Goal: Task Accomplishment & Management: Complete application form

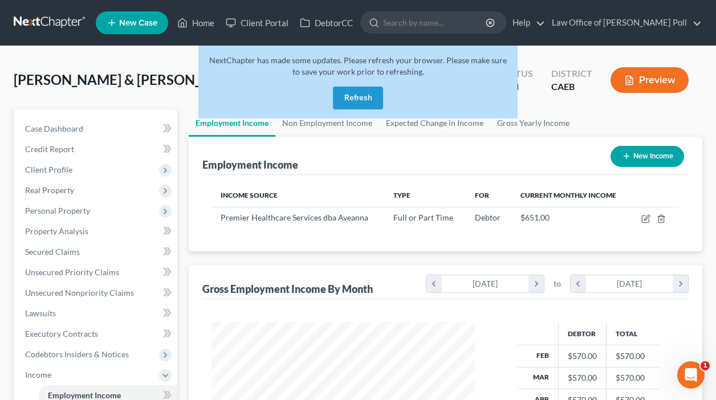
click at [370, 91] on button "Refresh" at bounding box center [358, 98] width 50 height 23
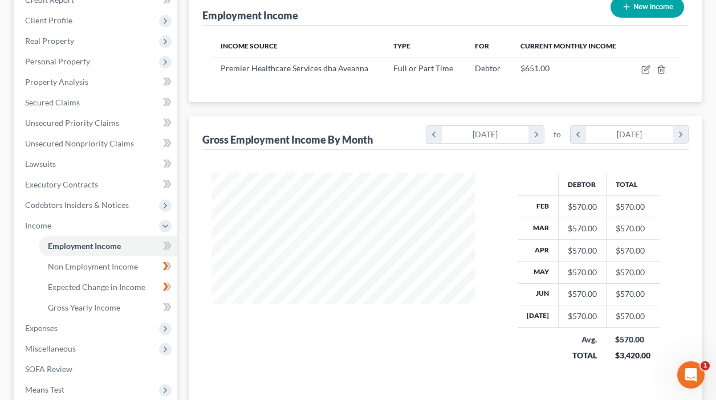
scroll to position [288, 0]
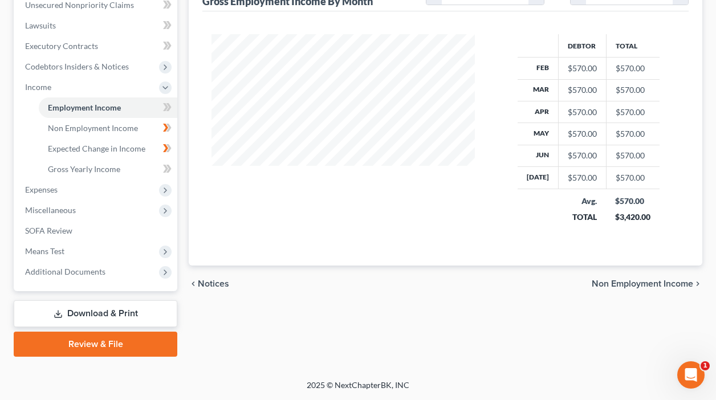
click at [687, 372] on icon "Open Intercom Messenger" at bounding box center [691, 375] width 19 height 19
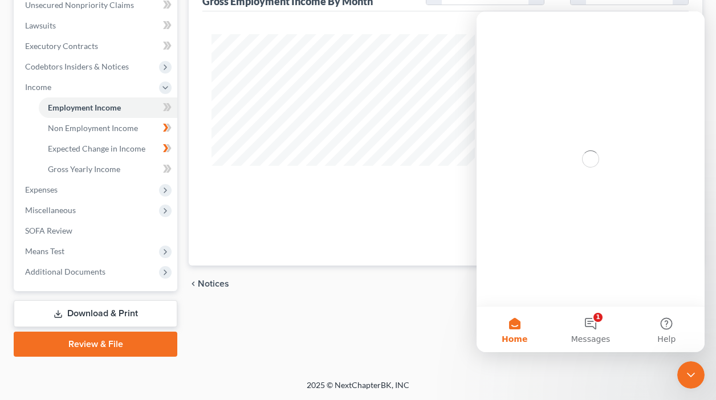
scroll to position [0, 0]
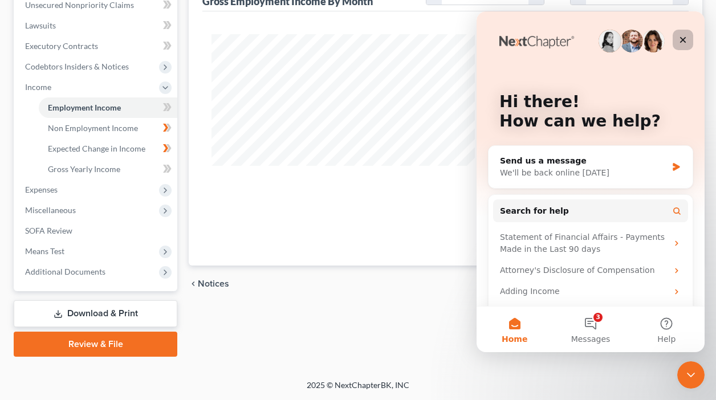
click at [685, 44] on icon "Close" at bounding box center [683, 39] width 9 height 9
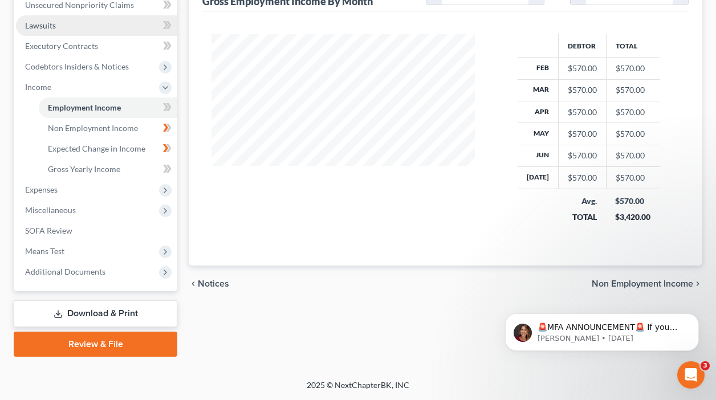
click at [46, 23] on span "Lawsuits" at bounding box center [40, 26] width 31 height 10
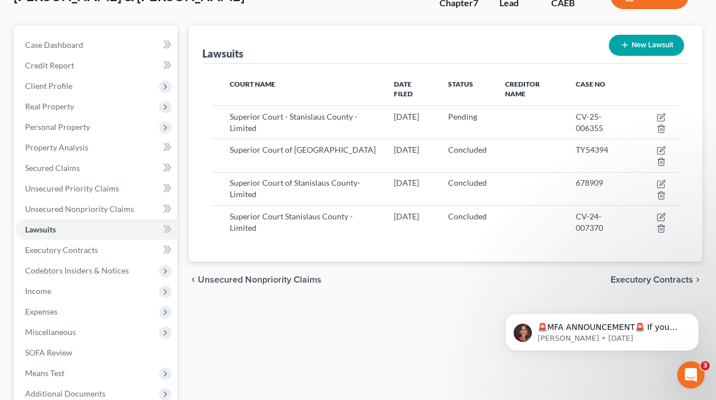
scroll to position [99, 0]
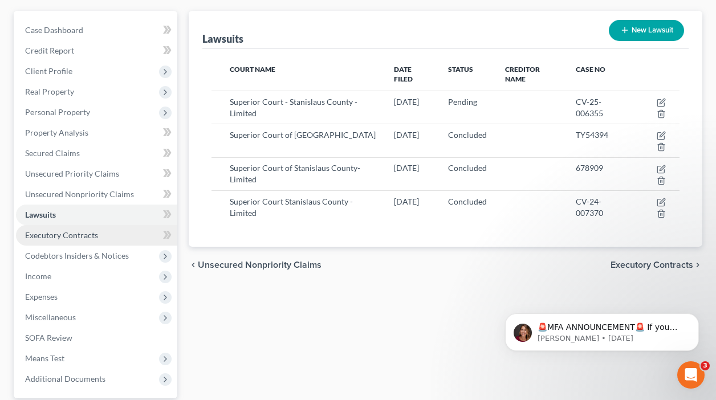
click at [82, 232] on span "Executory Contracts" at bounding box center [61, 235] width 73 height 10
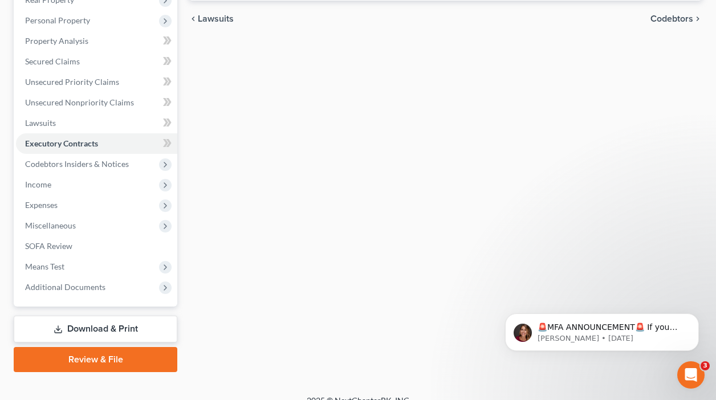
scroll to position [191, 0]
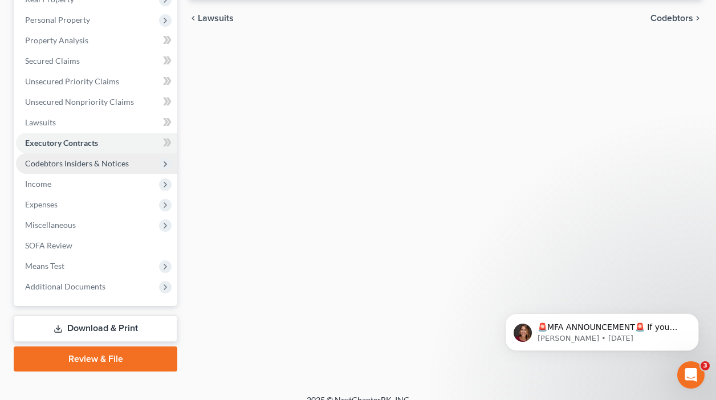
click at [83, 161] on span "Codebtors Insiders & Notices" at bounding box center [77, 164] width 104 height 10
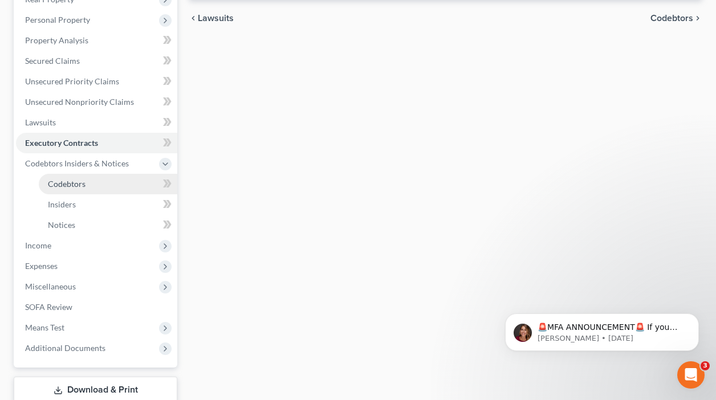
click at [77, 184] on span "Codebtors" at bounding box center [67, 184] width 38 height 10
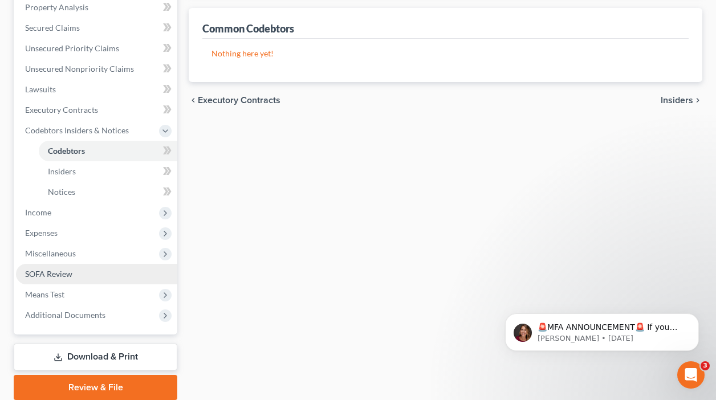
click at [49, 273] on span "SOFA Review" at bounding box center [48, 274] width 47 height 10
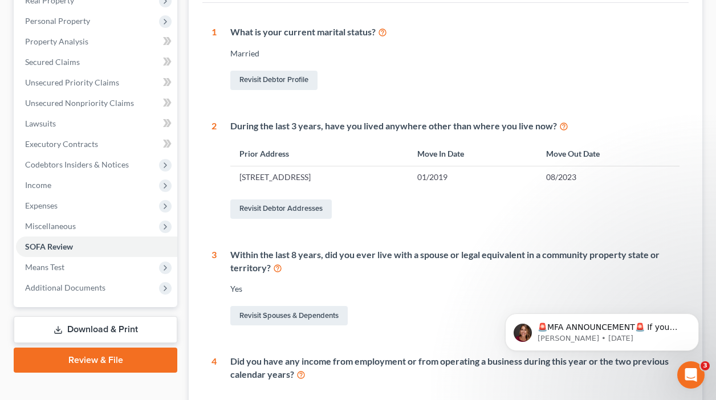
scroll to position [225, 0]
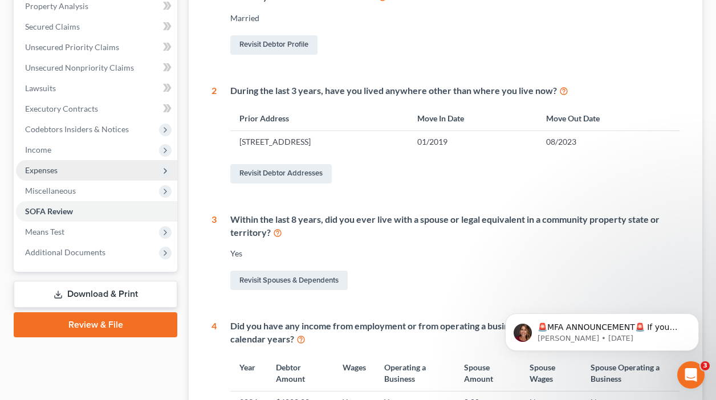
click at [39, 169] on span "Expenses" at bounding box center [41, 170] width 33 height 10
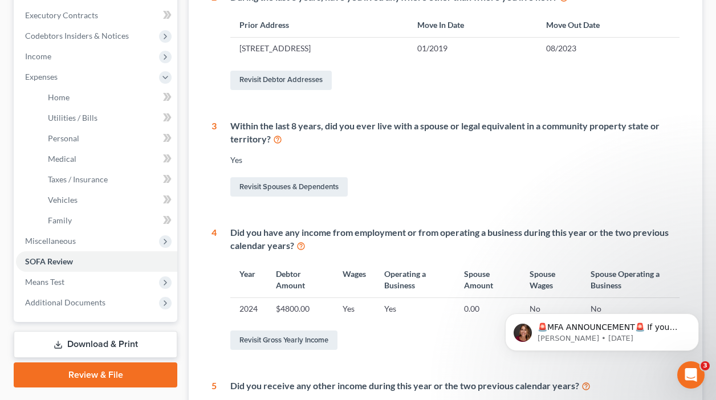
scroll to position [307, 0]
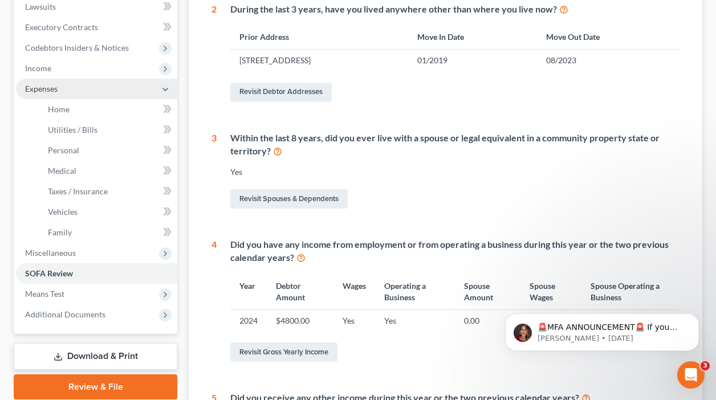
click at [39, 91] on span "Expenses" at bounding box center [41, 89] width 33 height 10
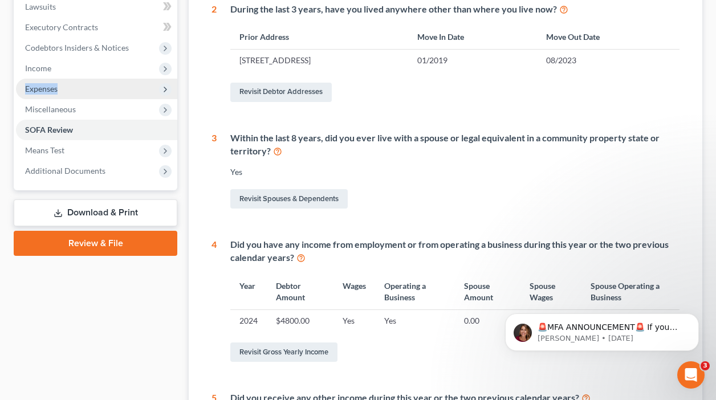
click at [40, 91] on span "Expenses" at bounding box center [41, 89] width 33 height 10
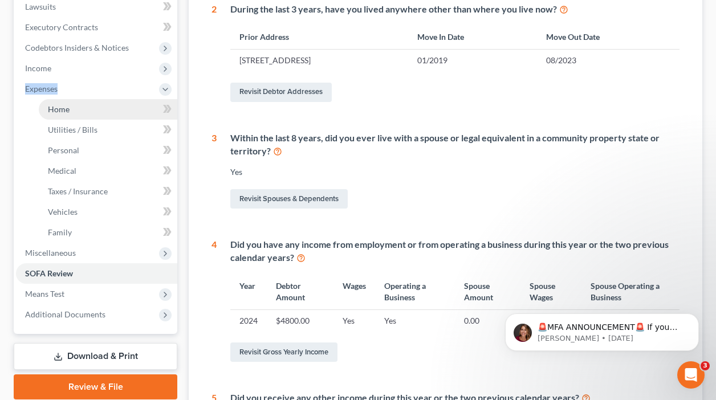
click at [55, 112] on span "Home" at bounding box center [59, 109] width 22 height 10
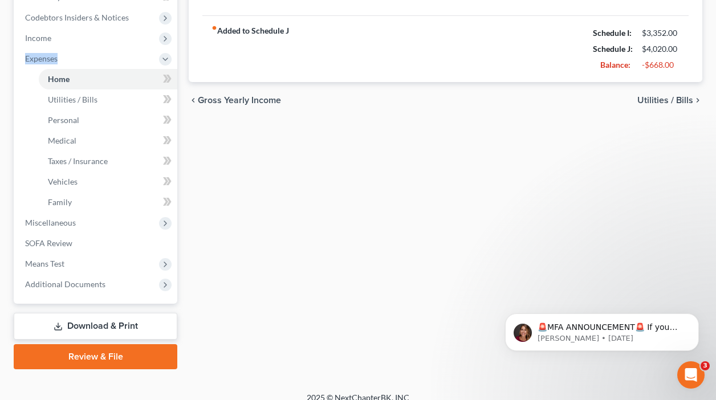
scroll to position [346, 0]
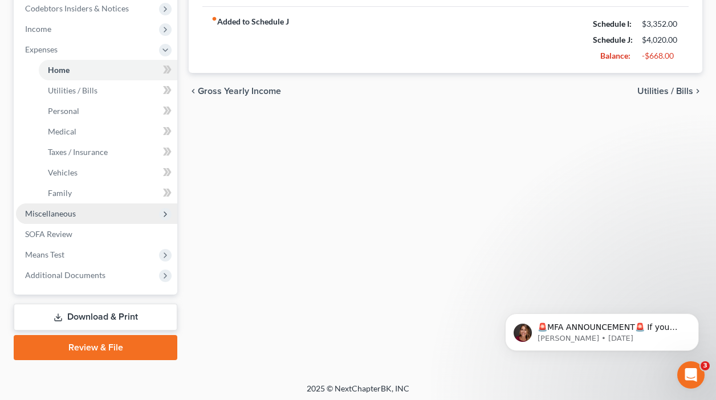
click at [46, 213] on span "Miscellaneous" at bounding box center [50, 214] width 51 height 10
click at [46, 212] on li "Miscellaneous Attorney / Credit Counseling Fees Attorney / Bankruptcy Fees Gift…" at bounding box center [96, 214] width 161 height 21
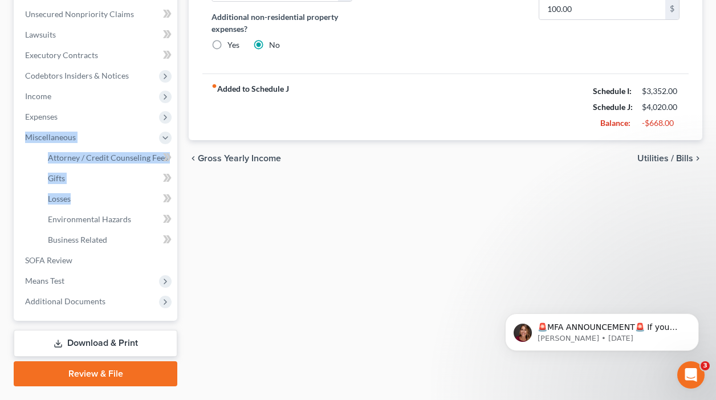
scroll to position [309, 0]
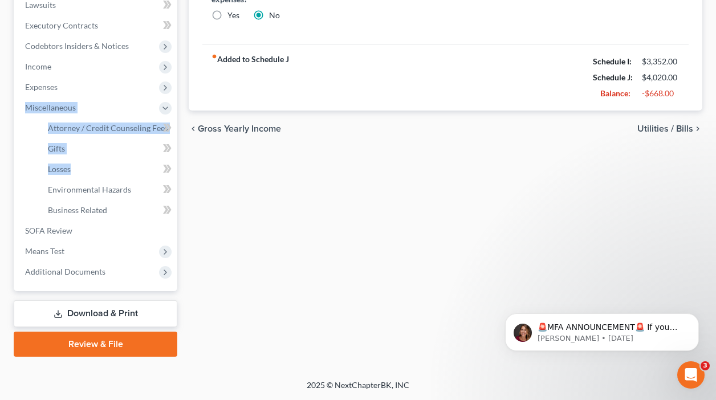
drag, startPoint x: 719, startPoint y: 263, endPoint x: 174, endPoint y: 13, distance: 600.0
click at [100, 128] on span "Attorney / Credit Counseling Fees" at bounding box center [108, 128] width 120 height 10
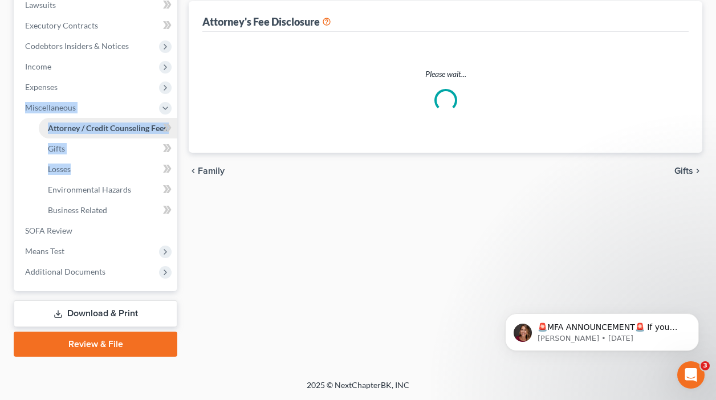
click at [100, 128] on span "Attorney / Credit Counseling Fees" at bounding box center [107, 128] width 119 height 10
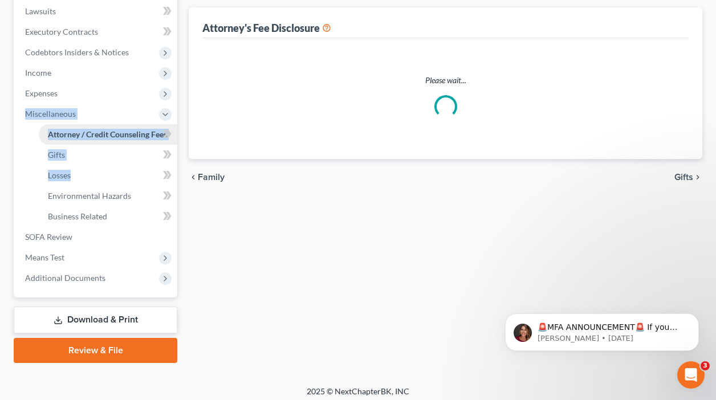
select select "0"
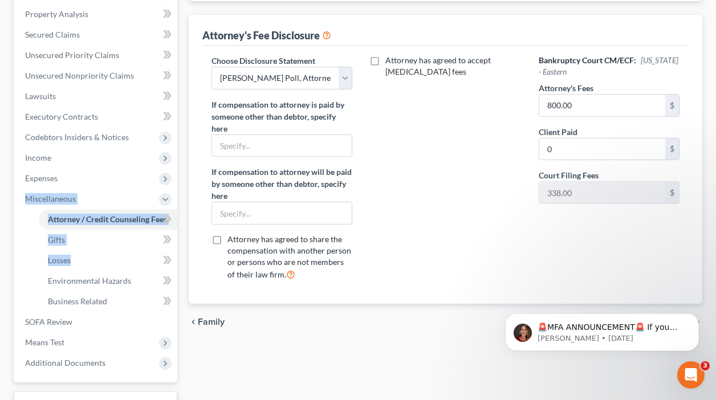
scroll to position [229, 0]
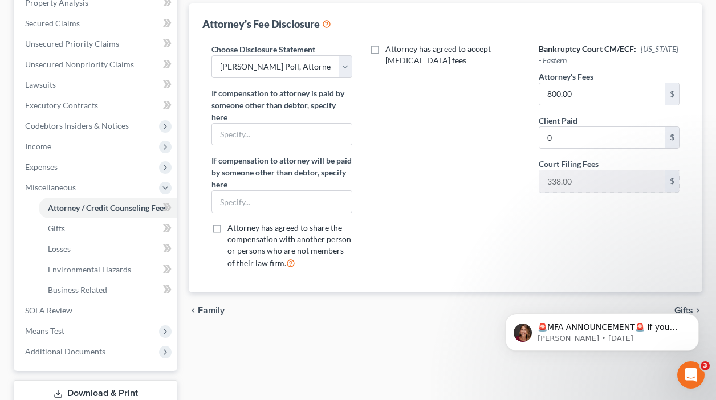
click at [386, 45] on label "Attorney has agreed to accept [MEDICAL_DATA] fees" at bounding box center [454, 54] width 136 height 23
click at [390, 45] on input "Attorney has agreed to accept [MEDICAL_DATA] fees" at bounding box center [393, 46] width 7 height 7
click at [401, 86] on input "text" at bounding box center [439, 87] width 126 height 22
click at [386, 52] on label "Attorney has agreed to accept [MEDICAL_DATA] fees" at bounding box center [454, 54] width 136 height 23
click at [390, 51] on input "Attorney has agreed to accept [MEDICAL_DATA] fees" at bounding box center [393, 46] width 7 height 7
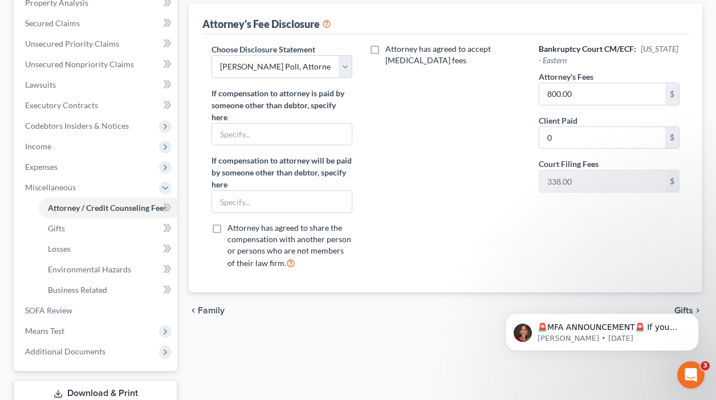
click at [386, 52] on label "Attorney has agreed to accept [MEDICAL_DATA] fees" at bounding box center [454, 54] width 136 height 23
click at [390, 51] on input "Attorney has agreed to accept [MEDICAL_DATA] fees" at bounding box center [393, 46] width 7 height 7
click at [386, 52] on label "Attorney has agreed to accept [MEDICAL_DATA] fees" at bounding box center [454, 54] width 136 height 23
click at [390, 51] on input "Attorney has agreed to accept [MEDICAL_DATA] fees" at bounding box center [393, 46] width 7 height 7
checkbox input "false"
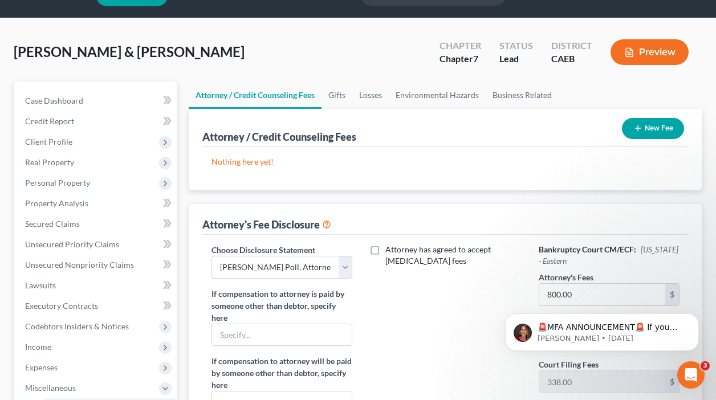
scroll to position [0, 0]
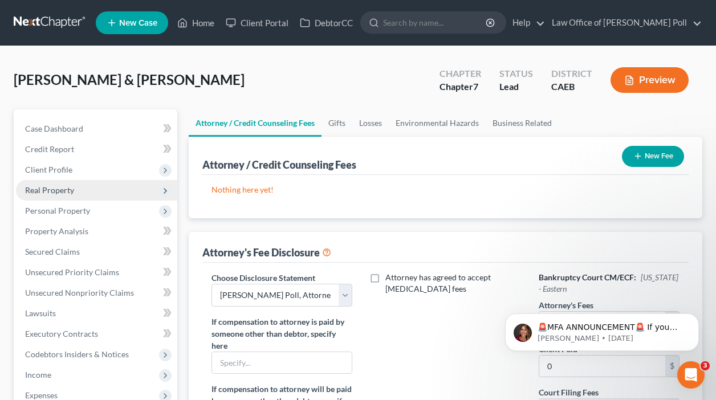
click at [50, 190] on span "Real Property" at bounding box center [49, 190] width 49 height 10
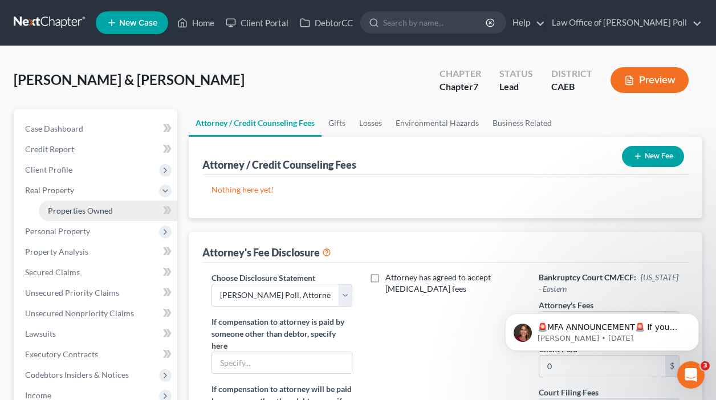
click at [78, 215] on span "Properties Owned" at bounding box center [80, 211] width 65 height 10
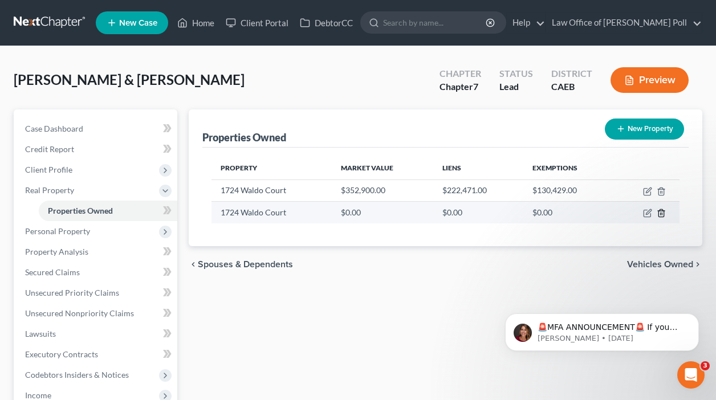
click at [658, 214] on icon "button" at bounding box center [661, 213] width 9 height 9
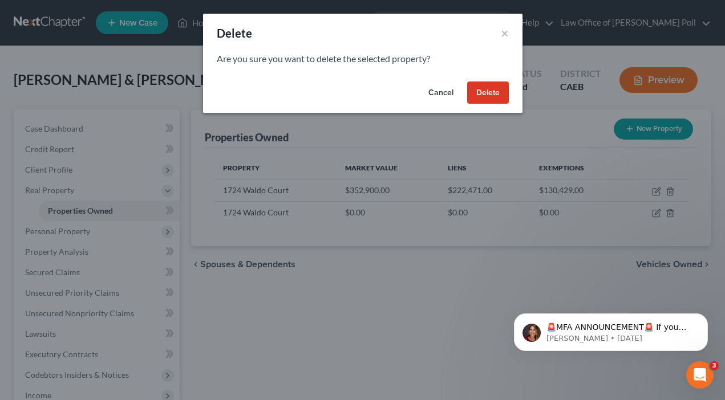
click at [482, 94] on button "Delete" at bounding box center [488, 93] width 42 height 23
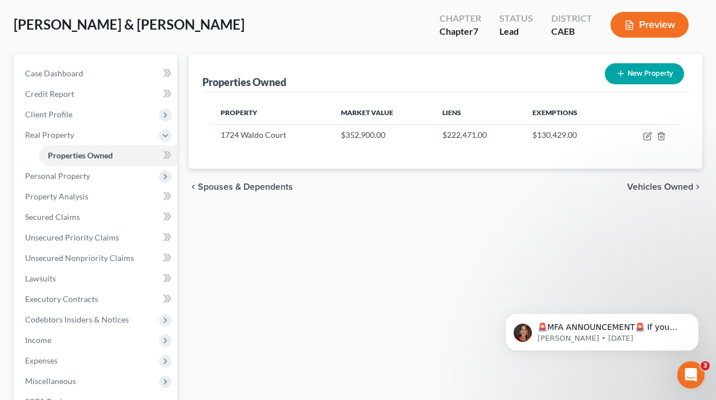
scroll to position [58, 0]
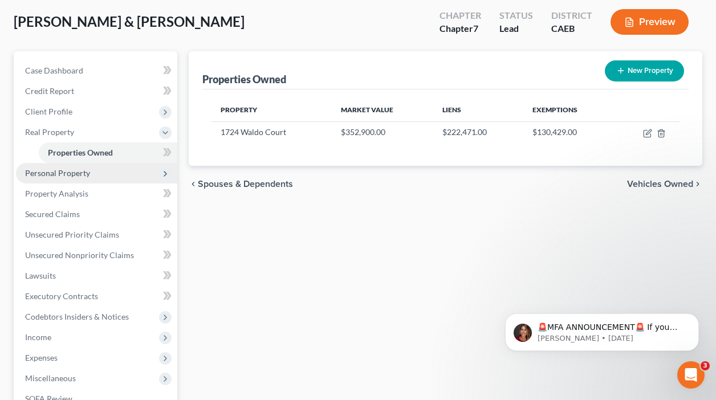
click at [74, 171] on span "Personal Property" at bounding box center [57, 173] width 65 height 10
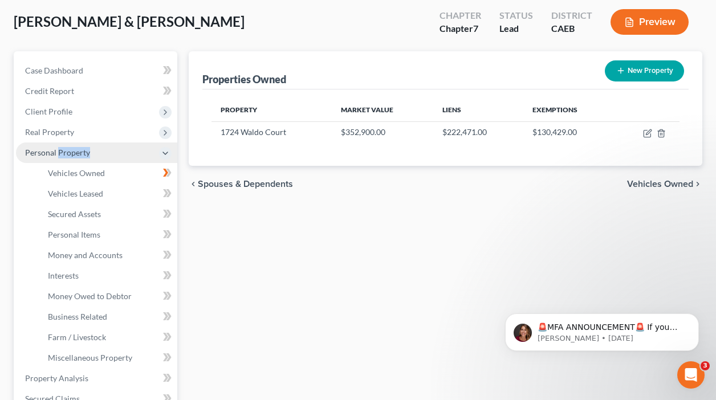
click at [74, 157] on span "Personal Property" at bounding box center [57, 153] width 65 height 10
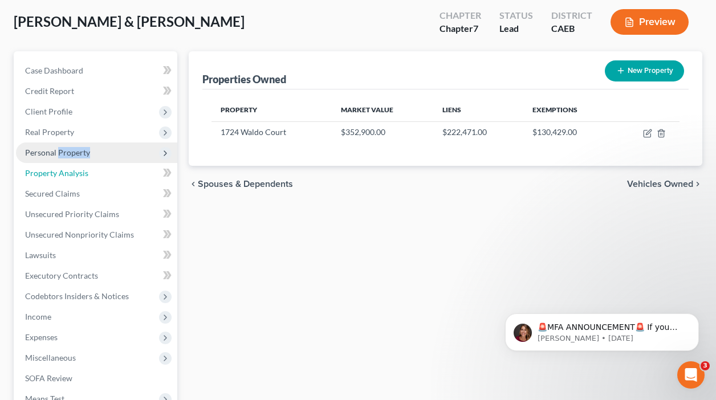
click at [74, 171] on span "Property Analysis" at bounding box center [56, 173] width 63 height 10
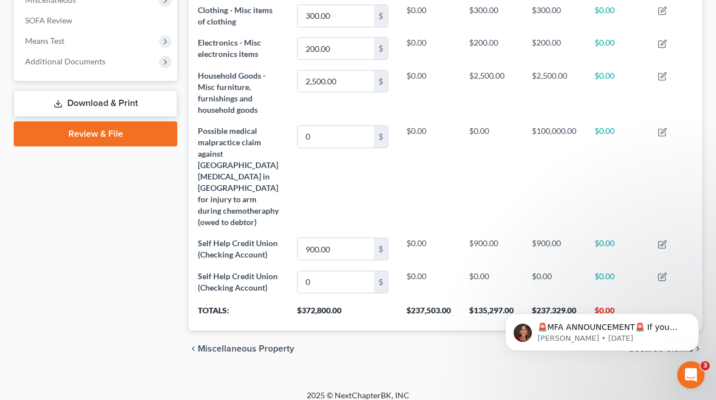
scroll to position [433, 0]
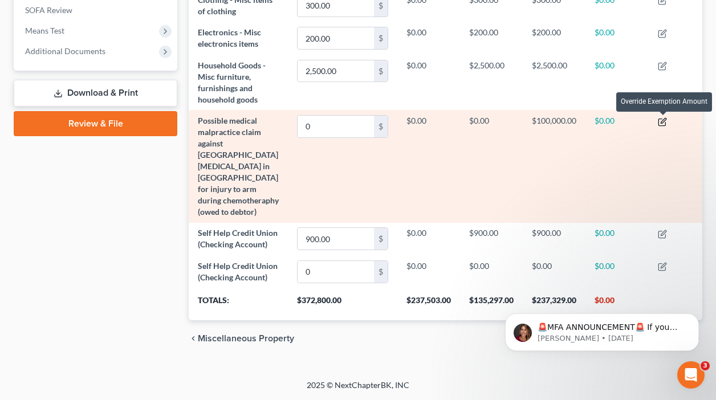
click at [662, 117] on icon "button" at bounding box center [662, 121] width 9 height 9
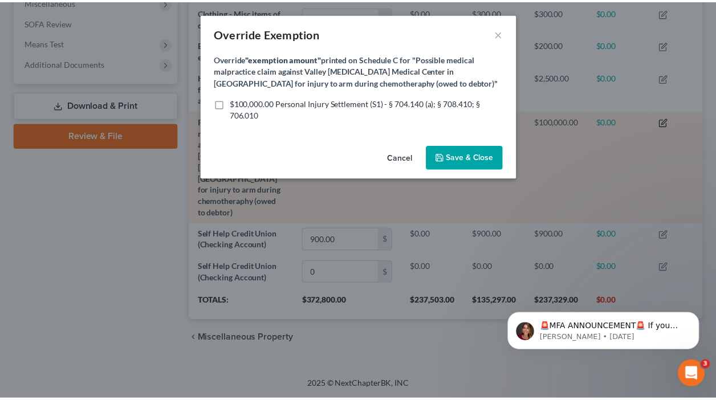
scroll to position [0, 0]
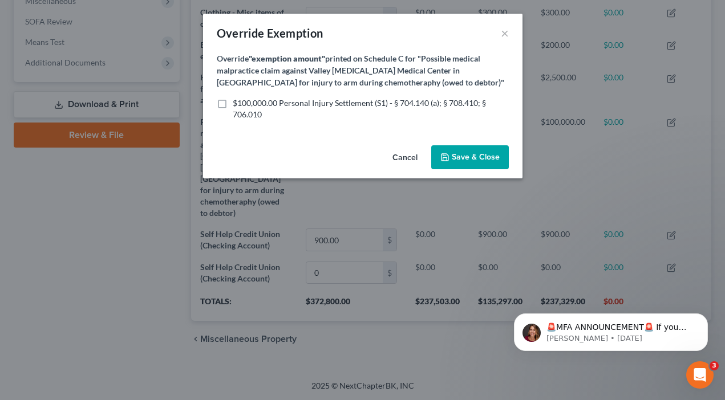
click at [402, 156] on button "Cancel" at bounding box center [404, 158] width 43 height 23
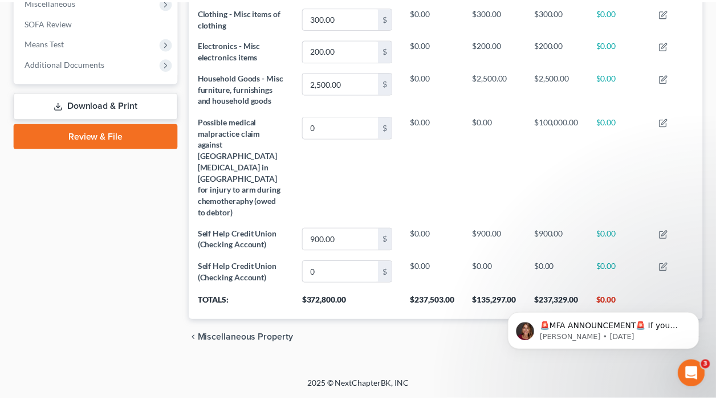
scroll to position [174, 514]
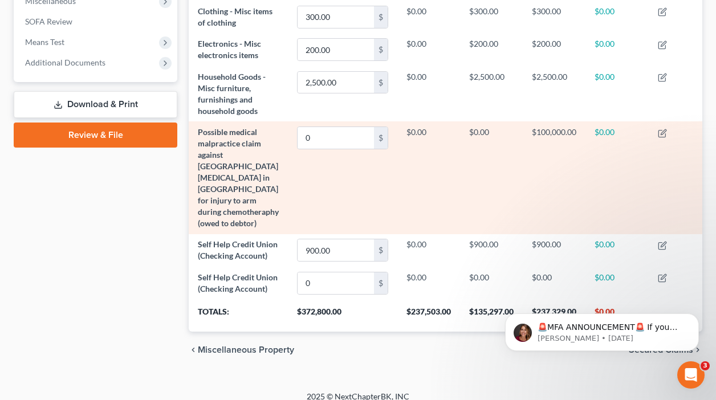
click at [599, 129] on td "$0.00" at bounding box center [617, 177] width 63 height 112
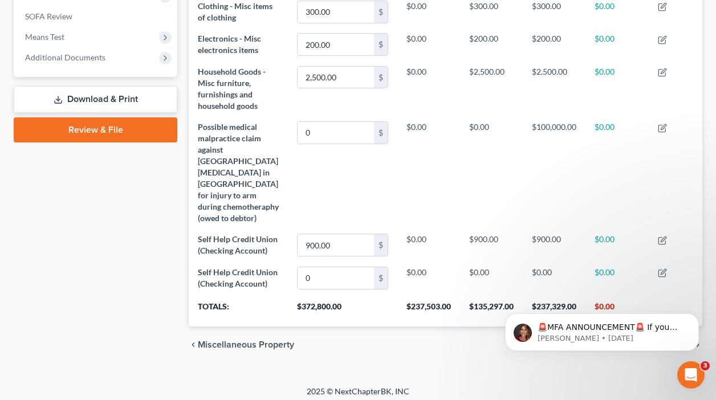
scroll to position [438, 0]
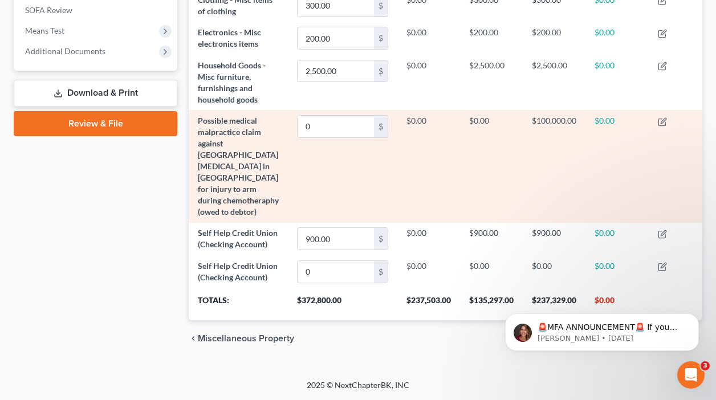
click at [228, 126] on td "Possible medical malpractice claim against [GEOGRAPHIC_DATA][MEDICAL_DATA] in […" at bounding box center [238, 166] width 99 height 112
click at [229, 127] on td "Possible medical malpractice claim against [GEOGRAPHIC_DATA][MEDICAL_DATA] in […" at bounding box center [238, 166] width 99 height 112
click at [252, 152] on span "Possible medical malpractice claim against [GEOGRAPHIC_DATA][MEDICAL_DATA] in […" at bounding box center [238, 166] width 81 height 101
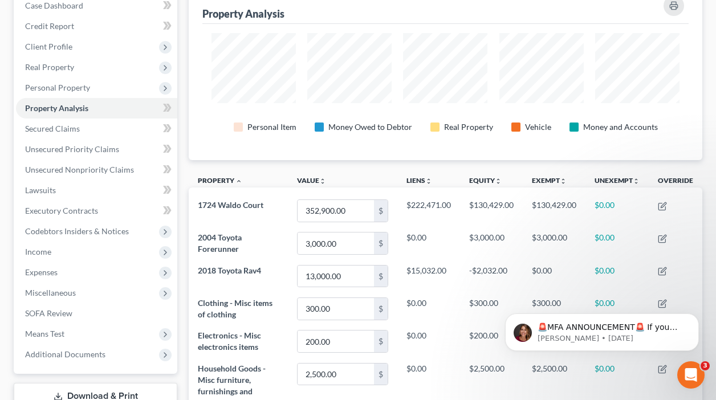
scroll to position [122, 0]
click at [60, 110] on span "Property Analysis" at bounding box center [56, 109] width 63 height 10
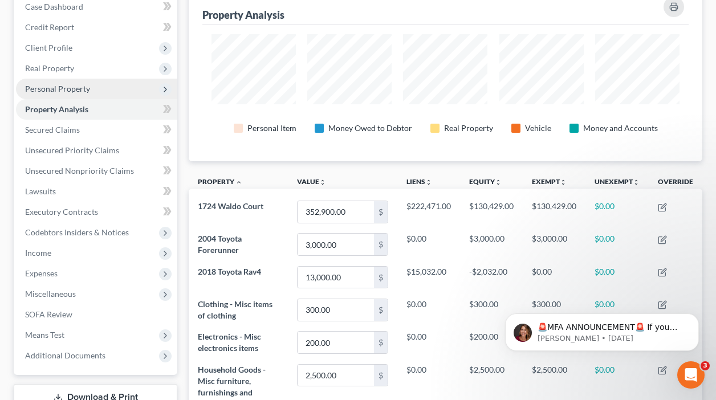
click at [70, 84] on span "Personal Property" at bounding box center [57, 89] width 65 height 10
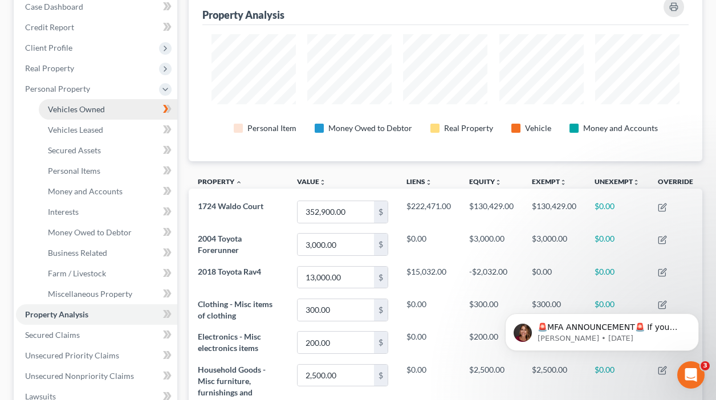
click at [68, 107] on span "Vehicles Owned" at bounding box center [76, 109] width 57 height 10
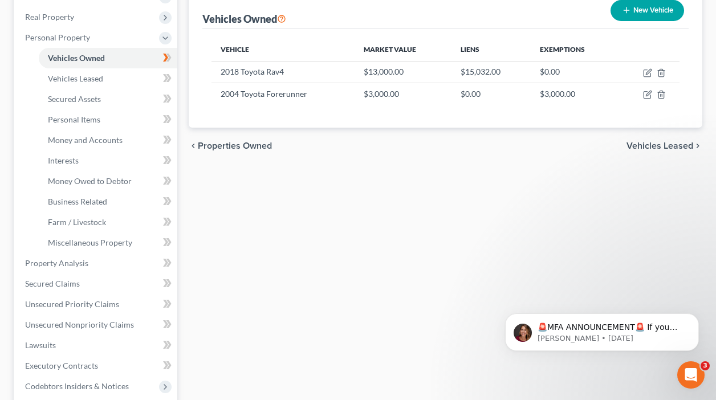
scroll to position [186, 0]
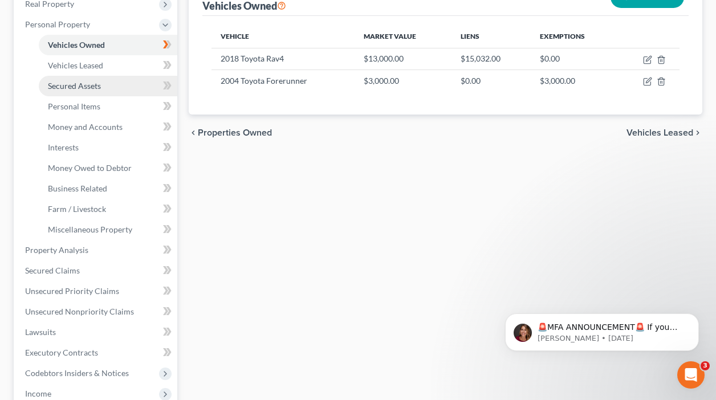
click at [95, 87] on span "Secured Assets" at bounding box center [74, 86] width 53 height 10
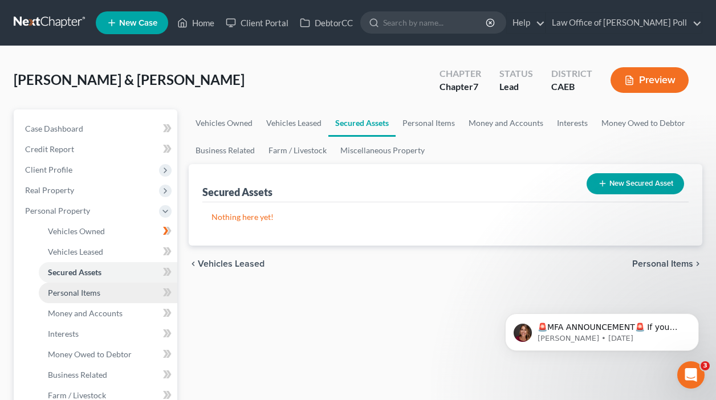
click at [63, 296] on span "Personal Items" at bounding box center [74, 293] width 52 height 10
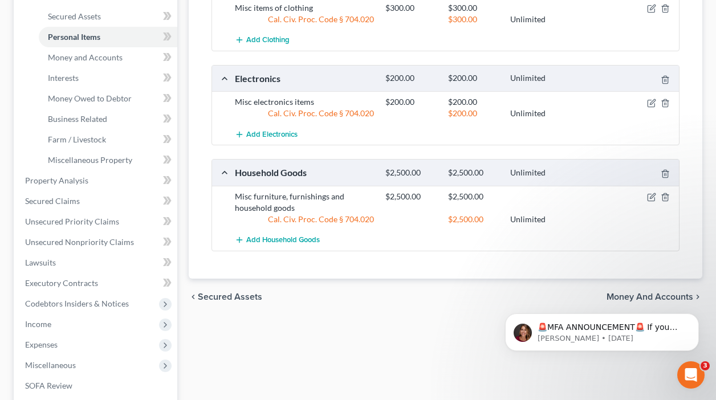
scroll to position [259, 0]
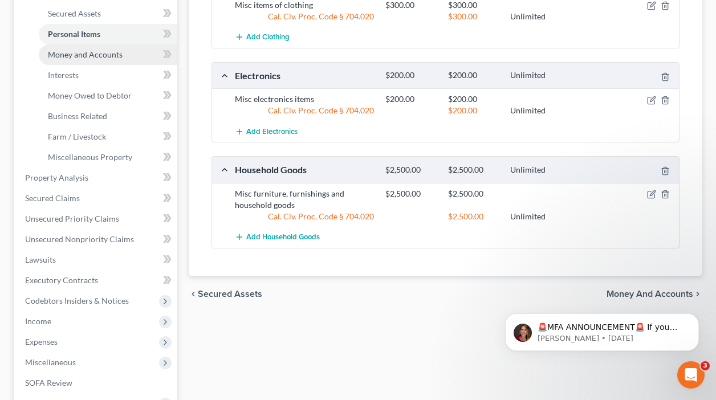
click at [90, 55] on span "Money and Accounts" at bounding box center [85, 55] width 75 height 10
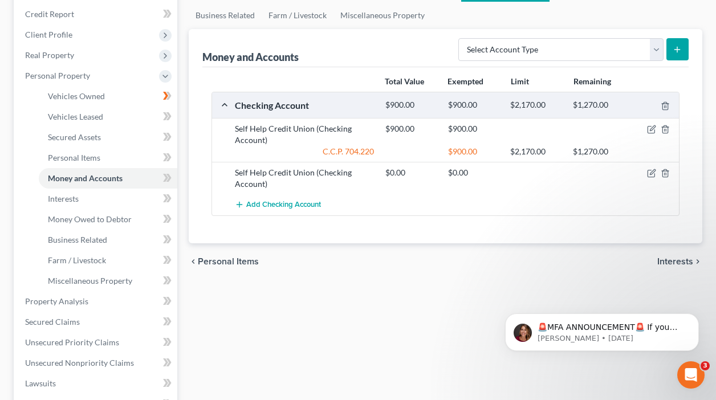
scroll to position [144, 0]
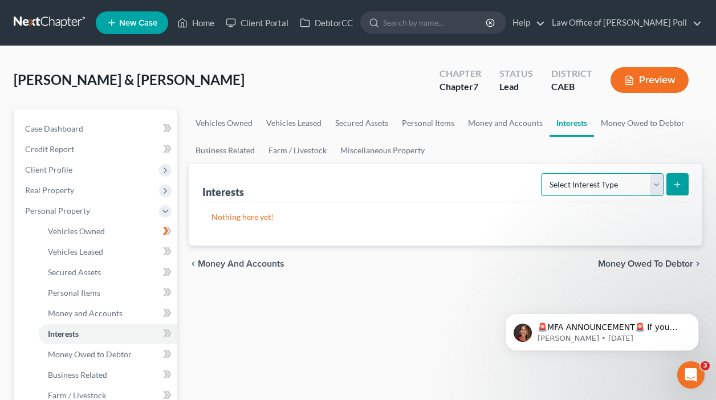
click at [651, 184] on select "Select Interest Type 401K Annuity Bond Education IRA Government Bond Government…" at bounding box center [602, 184] width 123 height 23
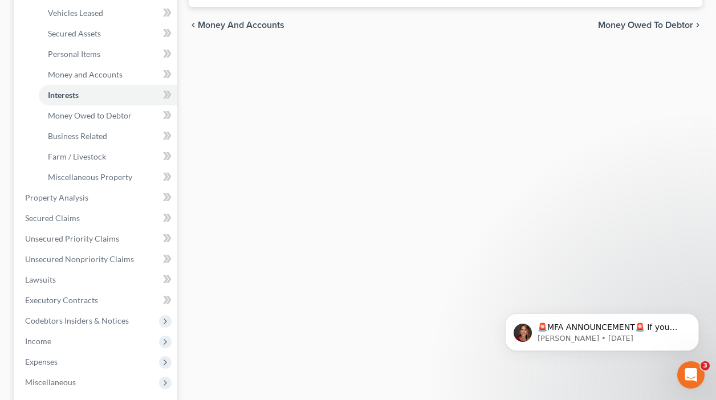
scroll to position [249, 0]
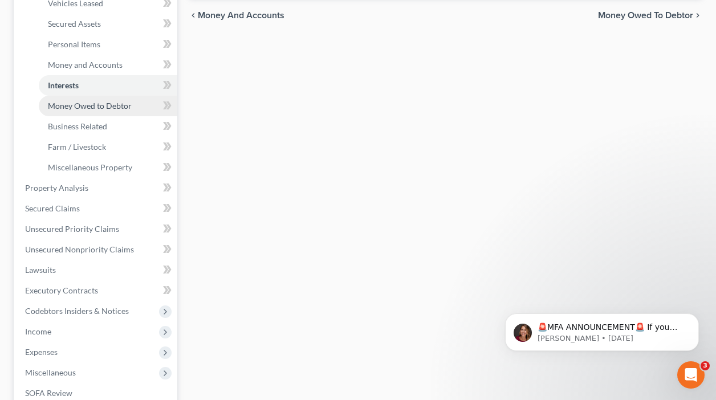
click at [61, 106] on span "Money Owed to Debtor" at bounding box center [90, 106] width 84 height 10
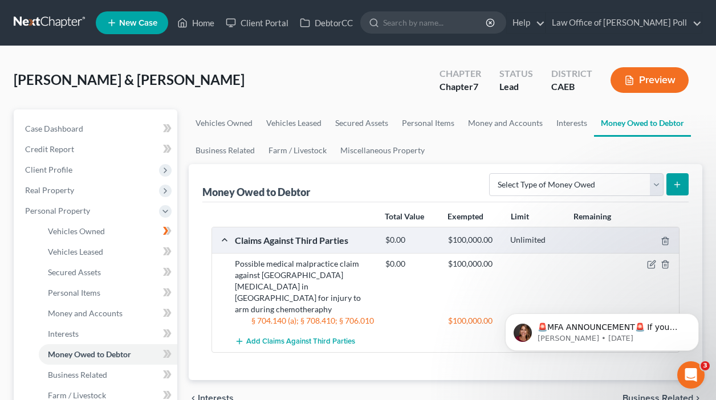
click at [290, 295] on div "Possible medical malpractice claim against [GEOGRAPHIC_DATA][MEDICAL_DATA] in […" at bounding box center [304, 286] width 151 height 57
click at [650, 265] on icon "button" at bounding box center [651, 264] width 9 height 9
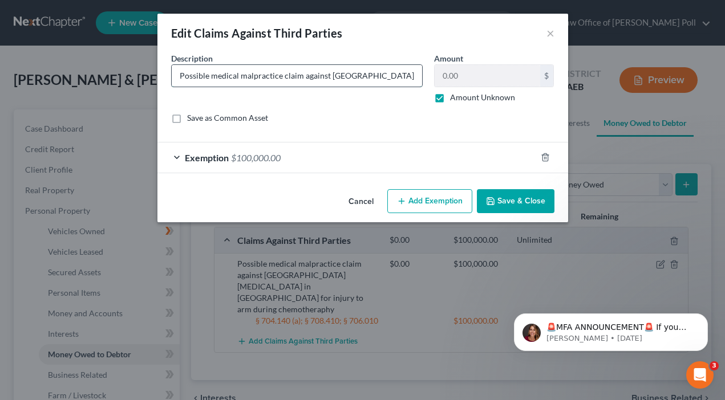
click at [315, 76] on input "Possible medical malpractice claim against [GEOGRAPHIC_DATA][MEDICAL_DATA] in […" at bounding box center [297, 76] width 250 height 22
drag, startPoint x: 297, startPoint y: 76, endPoint x: 685, endPoint y: 99, distance: 389.1
click at [685, 99] on div "Edit Claims Against Third Parties × An exemption set must first be selected fro…" at bounding box center [362, 200] width 725 height 400
click at [413, 75] on input "Possible medical malpractice claim against [GEOGRAPHIC_DATA][MEDICAL_DATA] in […" at bounding box center [297, 76] width 250 height 22
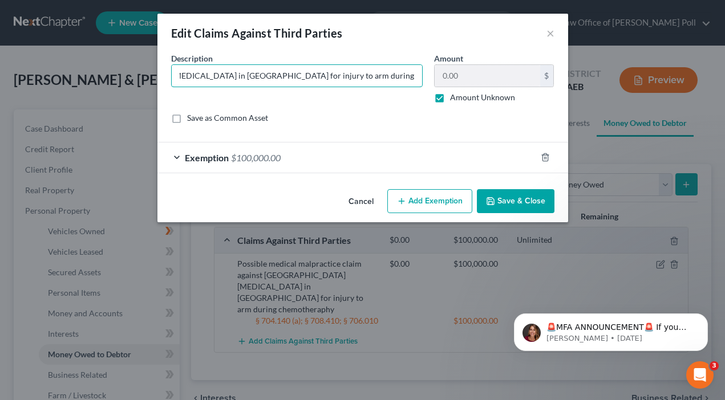
scroll to position [0, 263]
click at [501, 85] on div "Description * Possible medical malpractice claim against [GEOGRAPHIC_DATA][MEDI…" at bounding box center [362, 92] width 395 height 80
drag, startPoint x: 414, startPoint y: 78, endPoint x: 420, endPoint y: 72, distance: 7.7
click at [414, 77] on input "Possible medical malpractice claim against [GEOGRAPHIC_DATA][MEDICAL_DATA] in […" at bounding box center [297, 76] width 250 height 22
click at [415, 74] on input "Possible medical malpractice claim against [GEOGRAPHIC_DATA][MEDICAL_DATA] in […" at bounding box center [297, 76] width 250 height 22
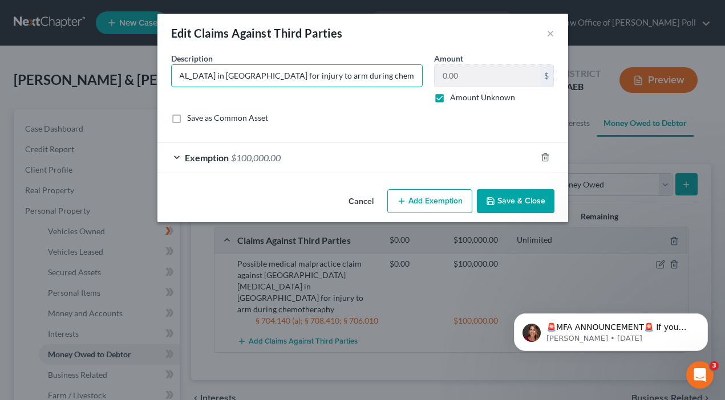
type input "Possible medical malpractice claim against [GEOGRAPHIC_DATA][MEDICAL_DATA] in […"
click at [450, 96] on label "Amount Unknown" at bounding box center [482, 97] width 65 height 11
click at [455, 96] on input "Amount Unknown" at bounding box center [458, 95] width 7 height 7
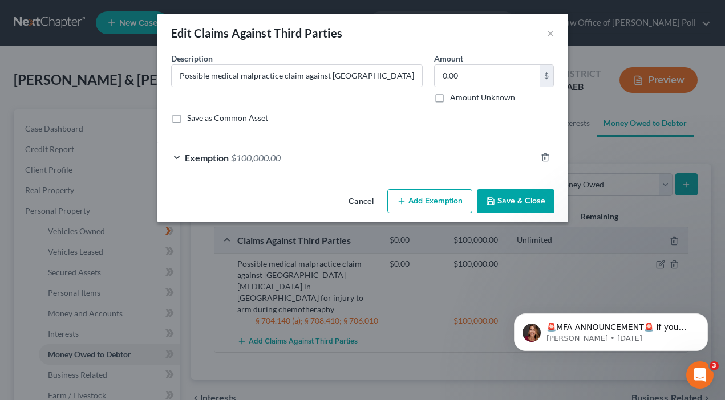
click at [450, 100] on label "Amount Unknown" at bounding box center [482, 97] width 65 height 11
click at [455, 99] on input "Amount Unknown" at bounding box center [458, 95] width 7 height 7
checkbox input "true"
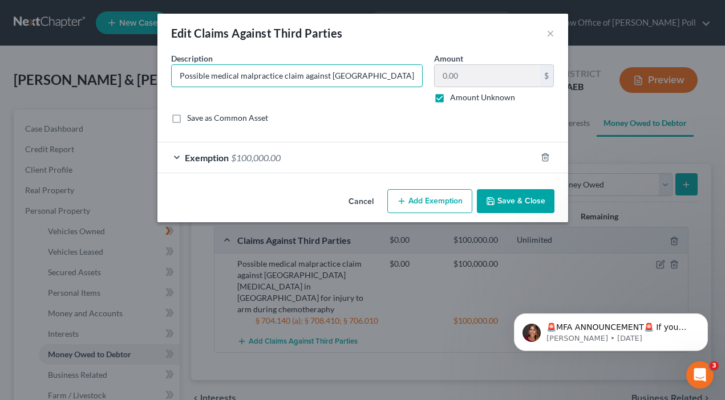
scroll to position [0, 263]
drag, startPoint x: 404, startPoint y: 72, endPoint x: 556, endPoint y: 75, distance: 152.3
click at [556, 75] on div "Description * Possible medical malpractice claim against [GEOGRAPHIC_DATA][MEDI…" at bounding box center [362, 92] width 395 height 80
click at [416, 75] on input "Possible medical malpractice claim against [GEOGRAPHIC_DATA][MEDICAL_DATA] in […" at bounding box center [297, 76] width 250 height 22
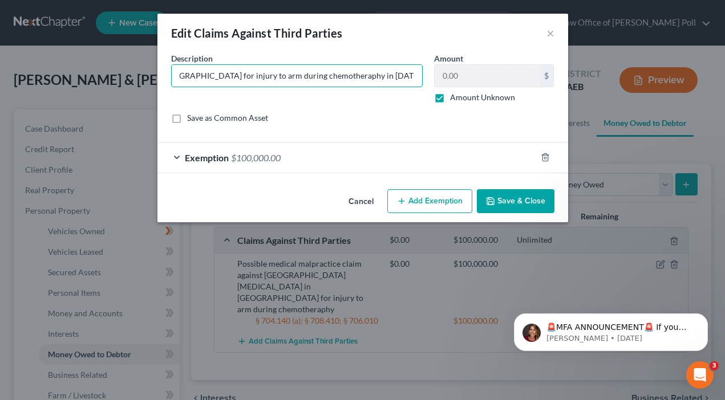
type input "Possible medical malpractice claim against [GEOGRAPHIC_DATA][MEDICAL_DATA] in […"
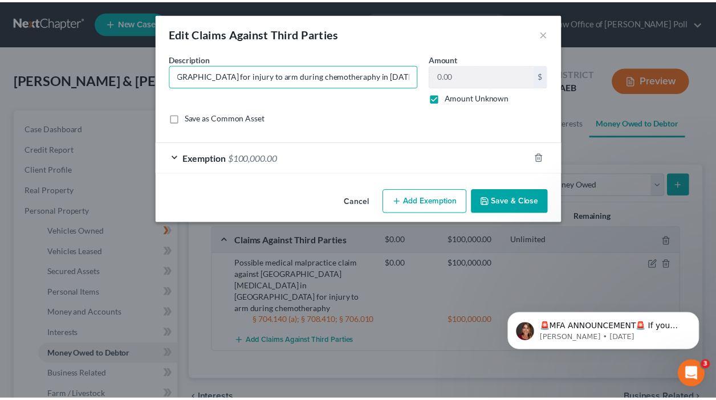
scroll to position [0, 0]
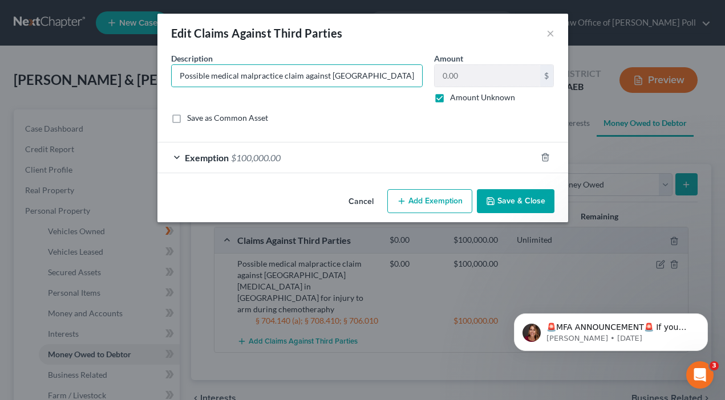
click at [450, 95] on label "Amount Unknown" at bounding box center [482, 97] width 65 height 11
click at [455, 95] on input "Amount Unknown" at bounding box center [458, 95] width 7 height 7
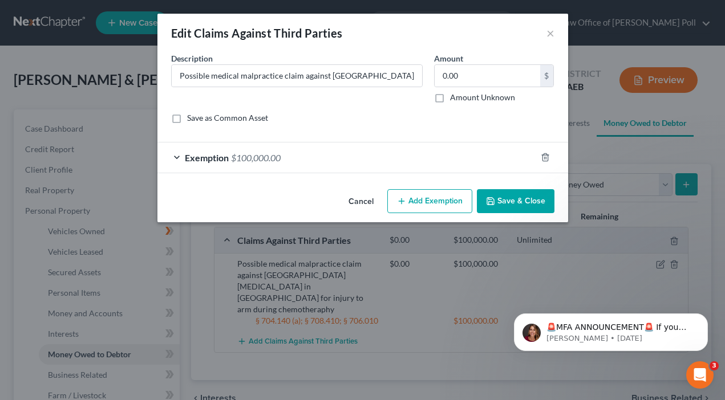
click at [450, 96] on label "Amount Unknown" at bounding box center [482, 97] width 65 height 11
click at [455, 96] on input "Amount Unknown" at bounding box center [458, 95] width 7 height 7
checkbox input "true"
click at [516, 197] on button "Save & Close" at bounding box center [516, 201] width 78 height 24
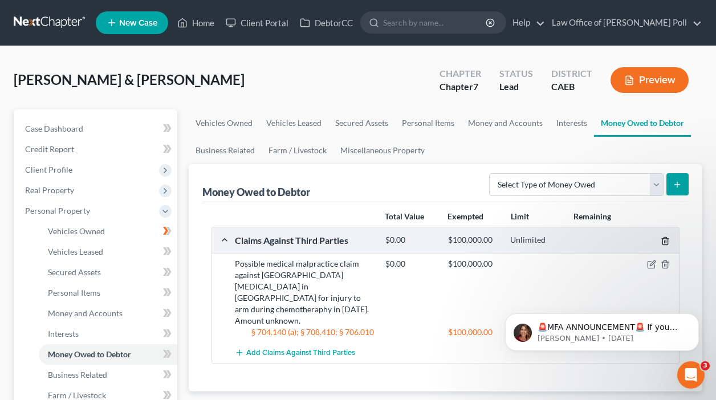
click at [662, 240] on icon "button" at bounding box center [665, 241] width 9 height 9
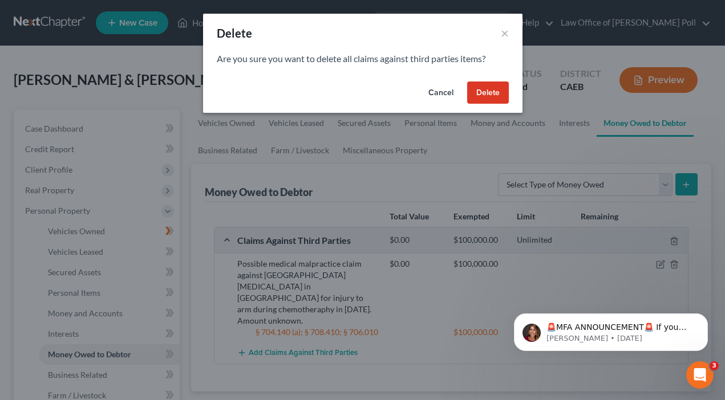
click at [440, 96] on button "Cancel" at bounding box center [440, 93] width 43 height 23
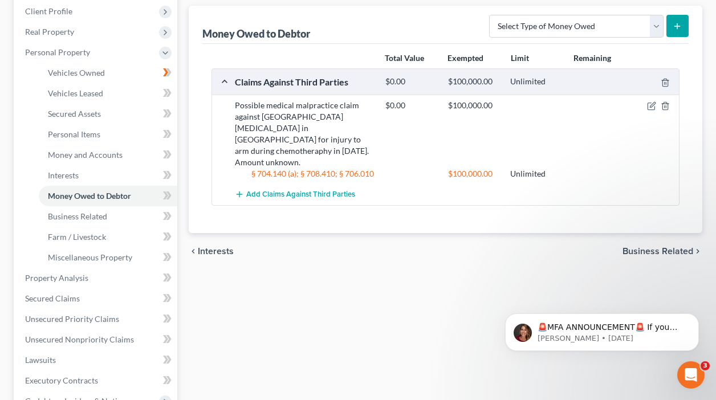
scroll to position [160, 0]
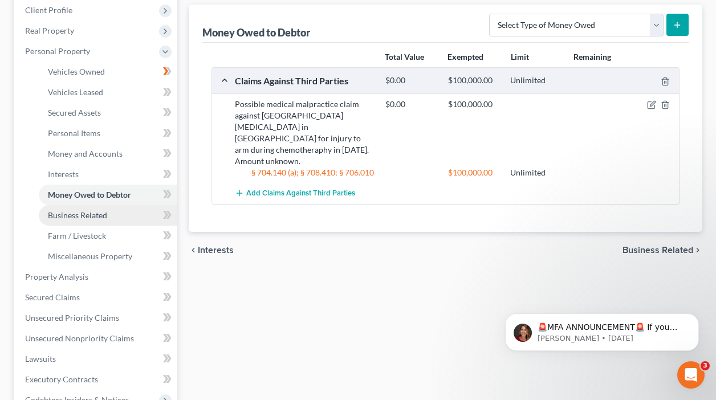
click at [85, 216] on span "Business Related" at bounding box center [77, 215] width 59 height 10
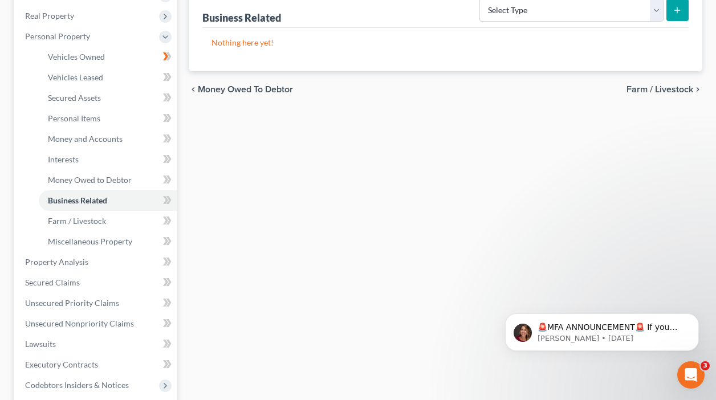
scroll to position [194, 0]
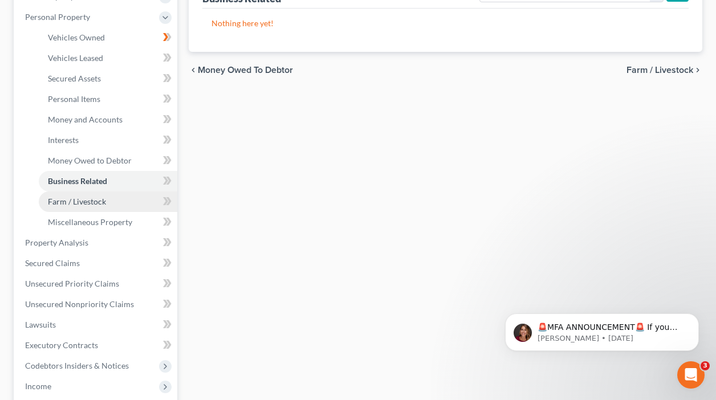
click at [71, 201] on span "Farm / Livestock" at bounding box center [77, 202] width 58 height 10
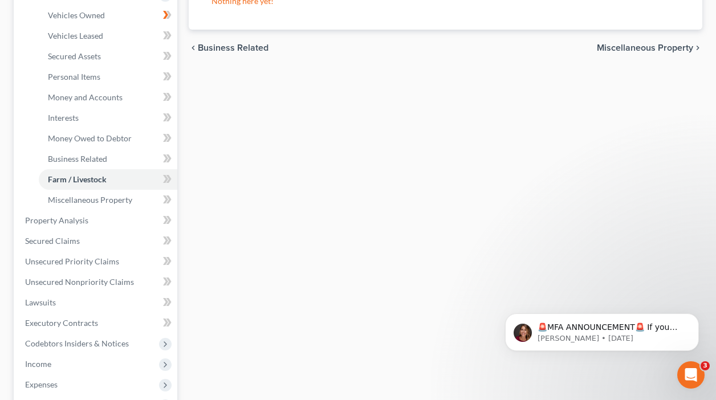
scroll to position [232, 0]
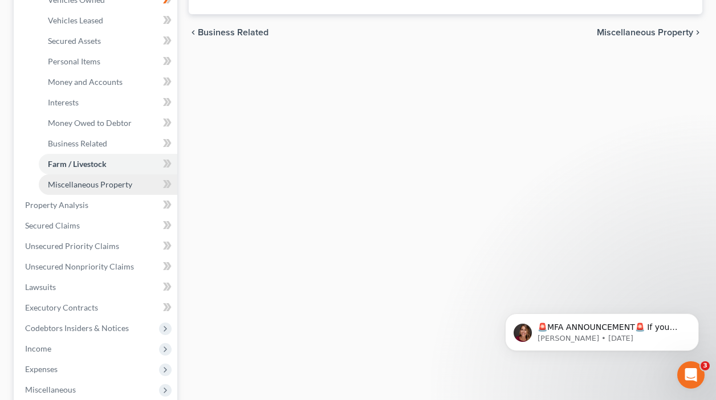
click at [101, 180] on span "Miscellaneous Property" at bounding box center [90, 185] width 84 height 10
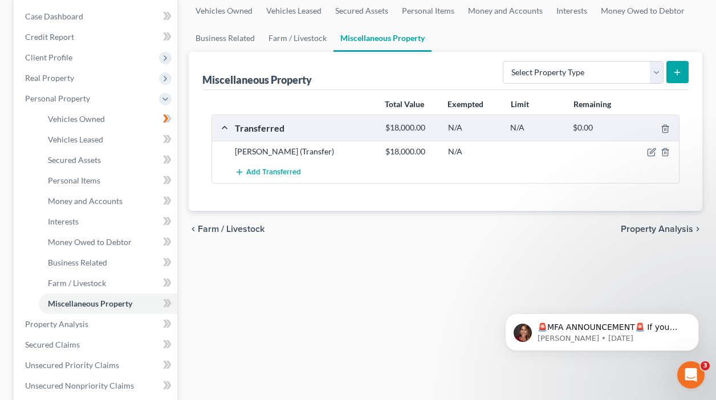
scroll to position [122, 0]
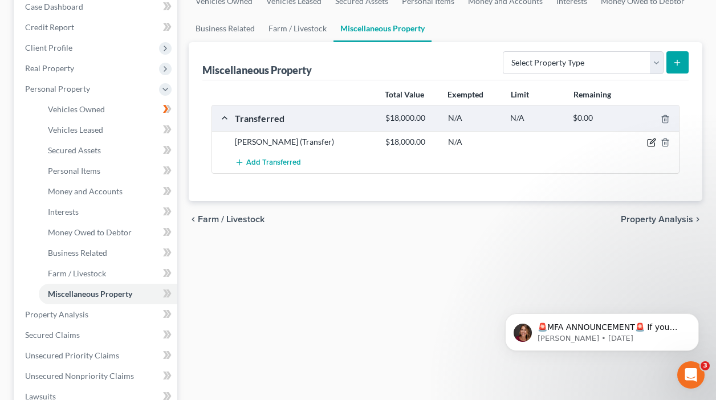
click at [651, 143] on icon "button" at bounding box center [652, 141] width 5 height 5
select select "Ordinary ([DATE])"
select select "4"
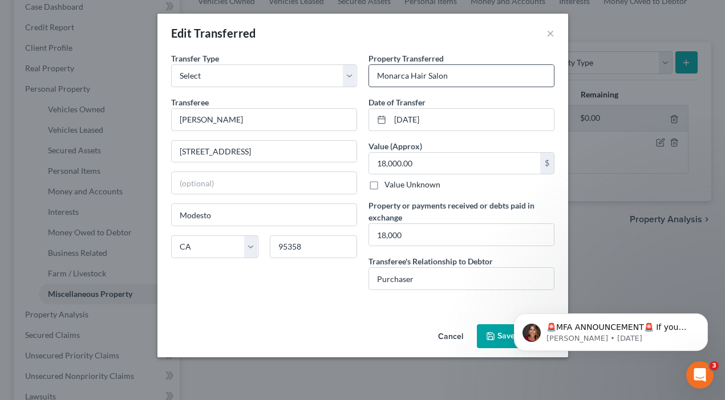
click at [451, 75] on input "Monarca Hair Salon" at bounding box center [461, 76] width 185 height 22
click at [377, 74] on input "Monarca Hair Salon" at bounding box center [461, 76] width 185 height 22
click at [415, 75] on input "Hair salon equipment, etc. - Monarca Hair Salon" at bounding box center [461, 76] width 185 height 22
type input "Hair salon business and equipment, etc. - Monarca Hair Salon"
click at [499, 331] on button "Save & Close" at bounding box center [516, 337] width 78 height 24
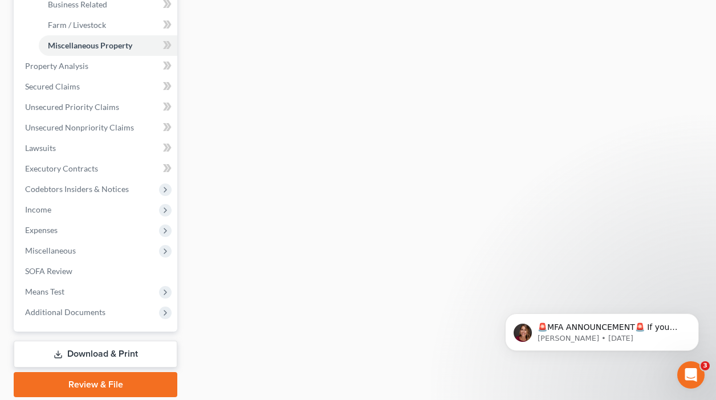
scroll to position [386, 0]
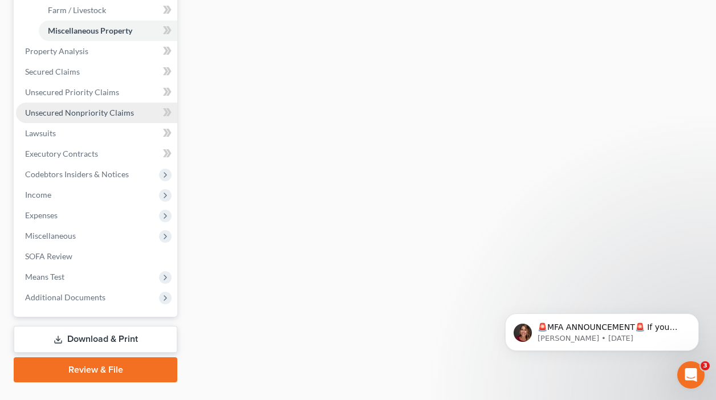
click at [52, 112] on span "Unsecured Nonpriority Claims" at bounding box center [79, 113] width 109 height 10
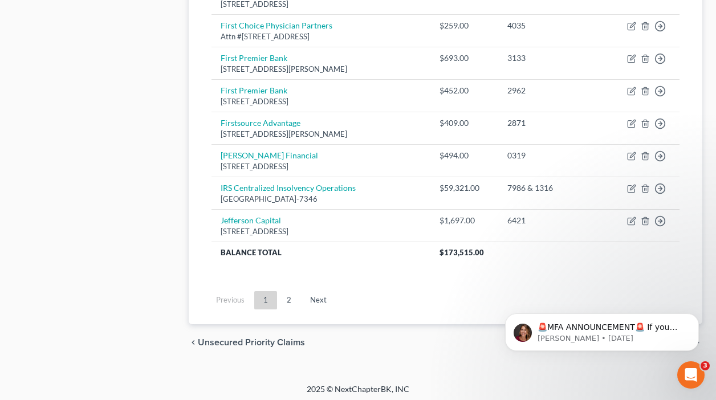
scroll to position [916, 0]
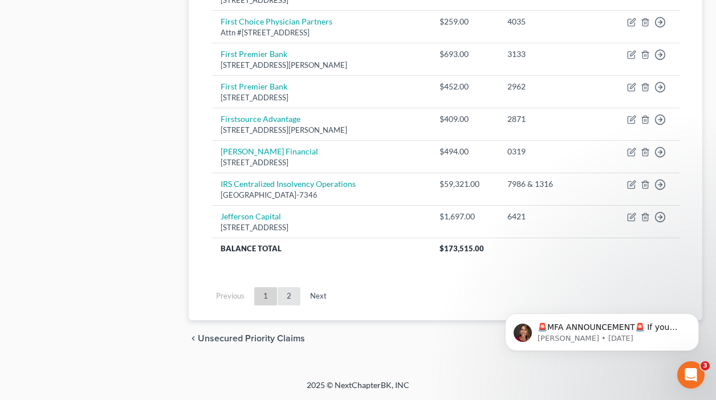
click at [289, 297] on link "2" at bounding box center [289, 296] width 23 height 18
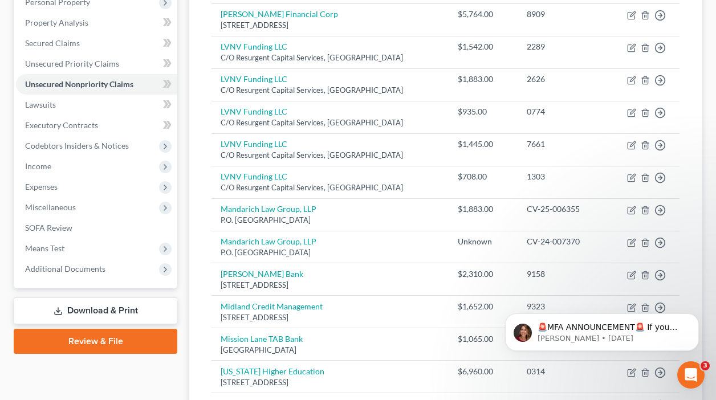
scroll to position [218, 0]
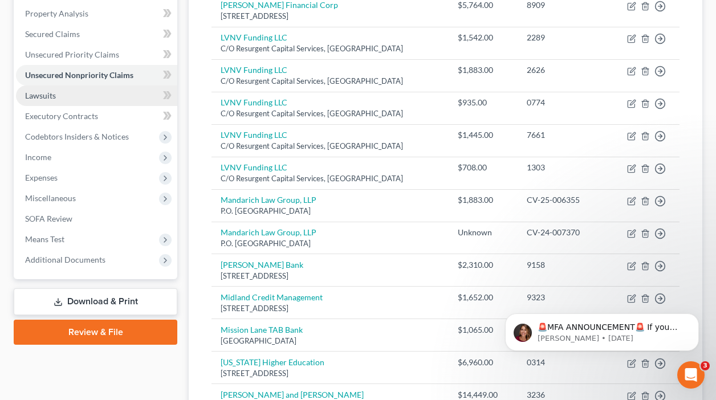
click at [35, 95] on span "Lawsuits" at bounding box center [40, 96] width 31 height 10
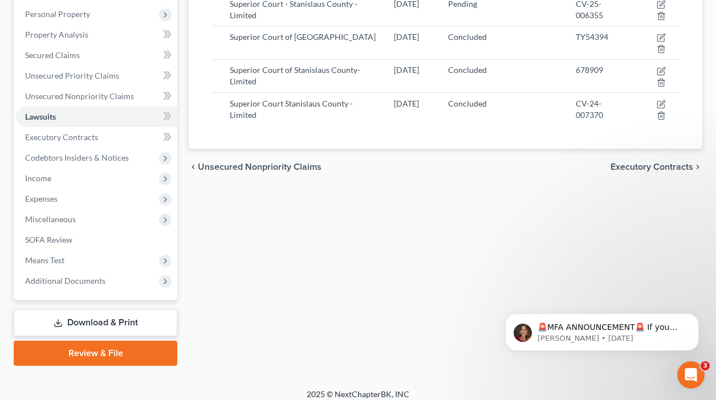
scroll to position [206, 0]
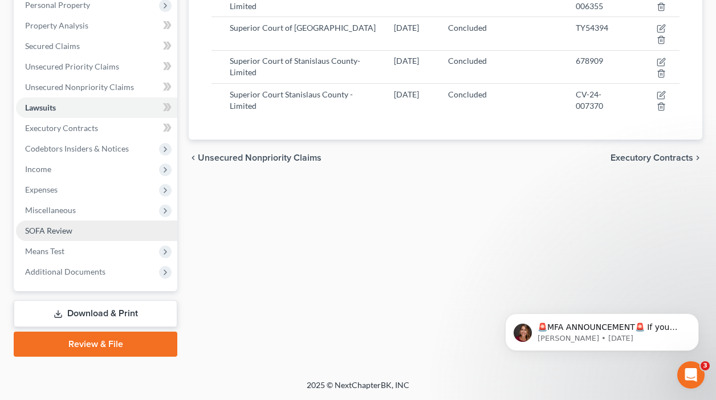
click at [54, 232] on span "SOFA Review" at bounding box center [48, 231] width 47 height 10
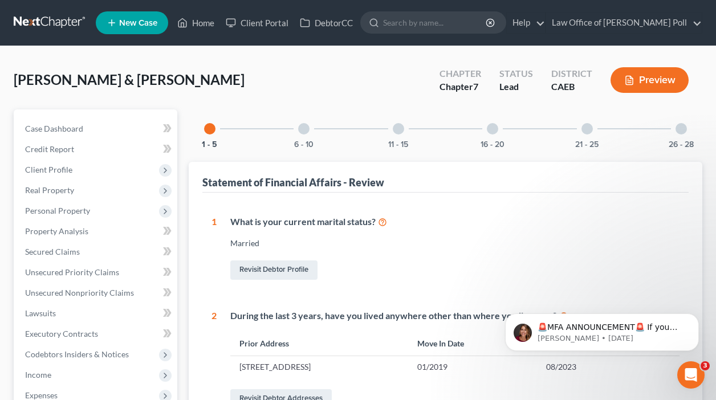
click at [303, 132] on div at bounding box center [303, 128] width 11 height 11
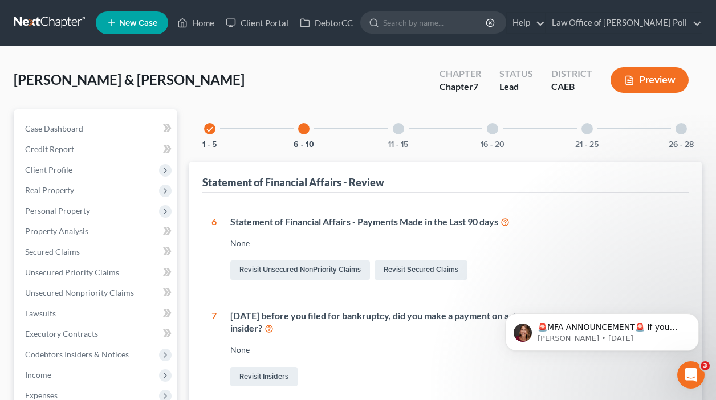
click at [400, 128] on div at bounding box center [398, 128] width 11 height 11
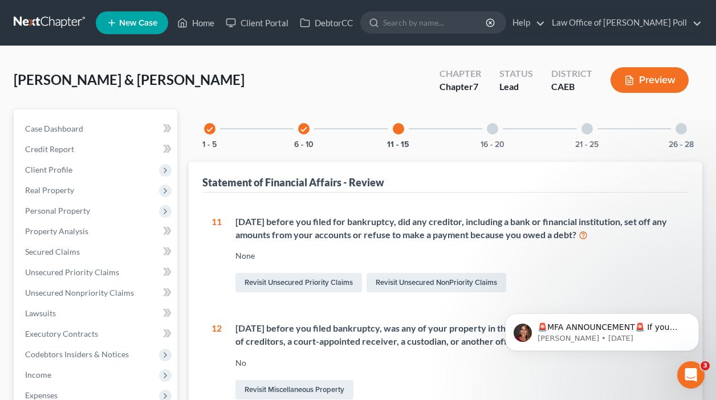
click at [498, 128] on div "16 - 20" at bounding box center [492, 129] width 39 height 39
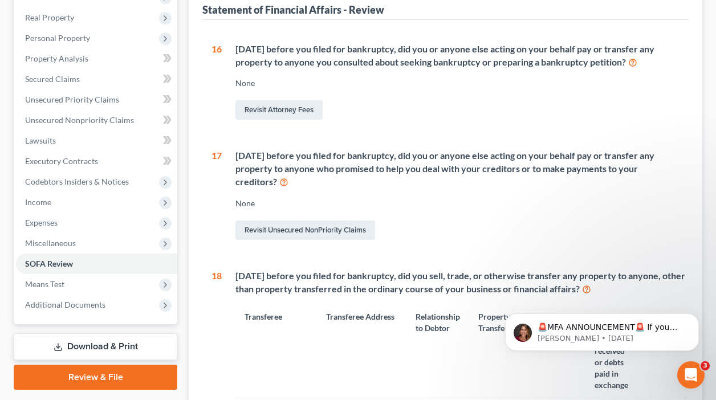
scroll to position [184, 0]
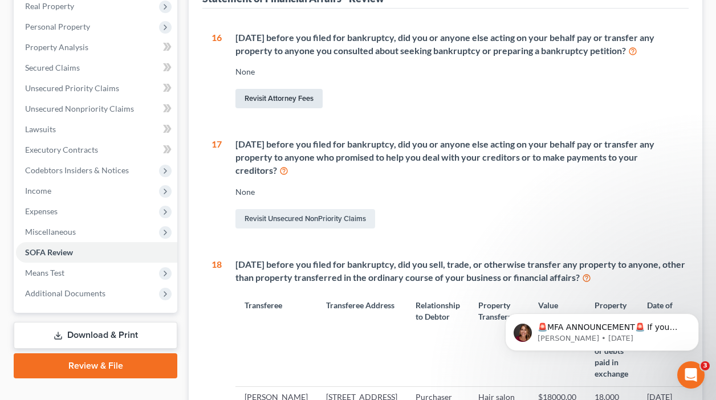
click at [277, 100] on link "Revisit Attorney Fees" at bounding box center [279, 98] width 87 height 19
select select "0"
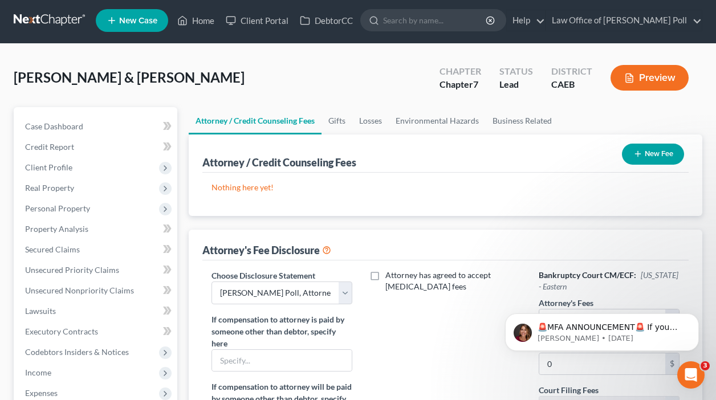
scroll to position [1, 0]
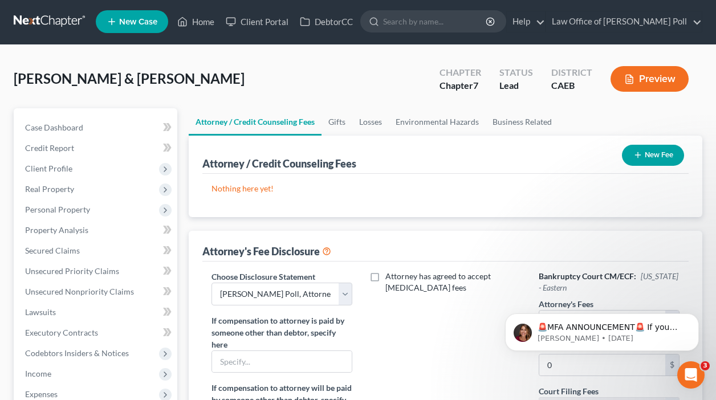
click at [288, 123] on link "Attorney / Credit Counseling Fees" at bounding box center [255, 121] width 133 height 27
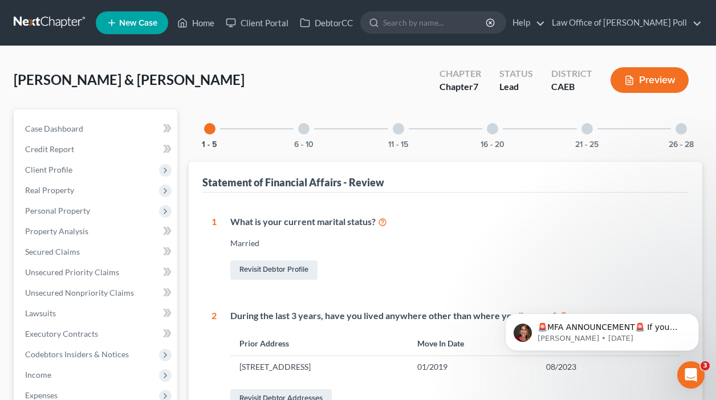
click at [393, 126] on div at bounding box center [398, 128] width 11 height 11
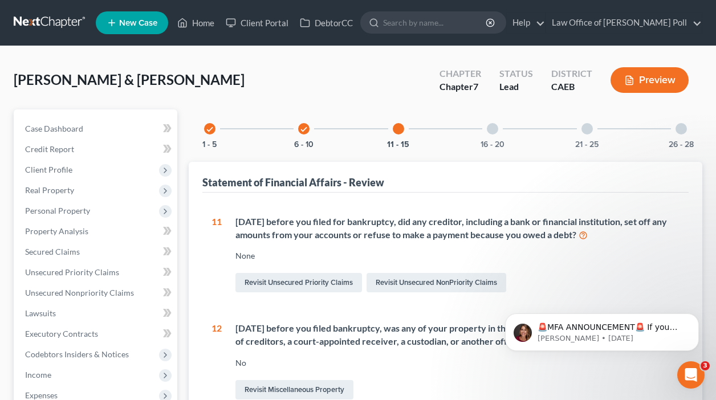
click at [492, 131] on div at bounding box center [492, 128] width 11 height 11
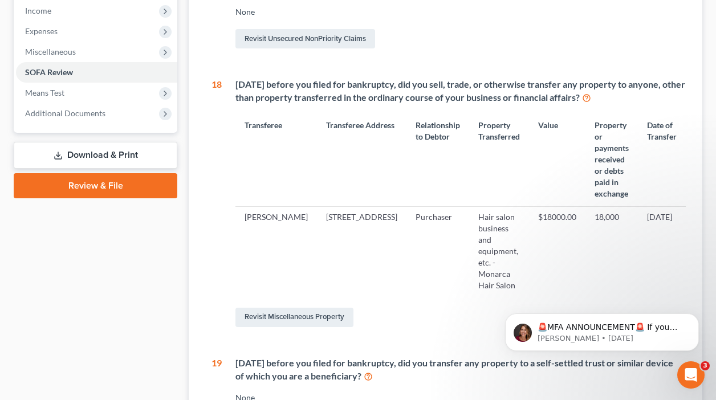
scroll to position [369, 0]
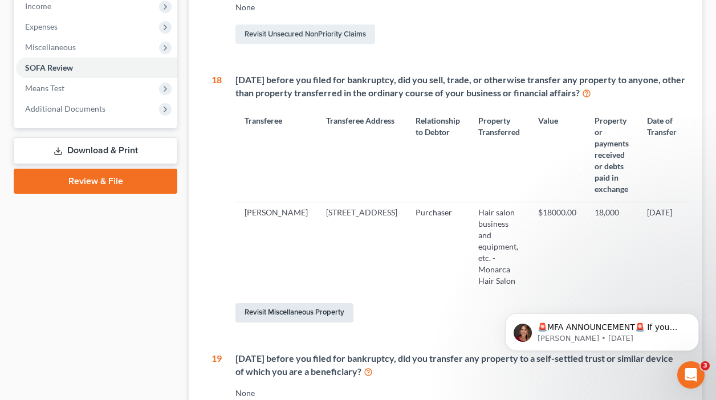
click at [314, 303] on link "Revisit Miscellaneous Property" at bounding box center [295, 312] width 118 height 19
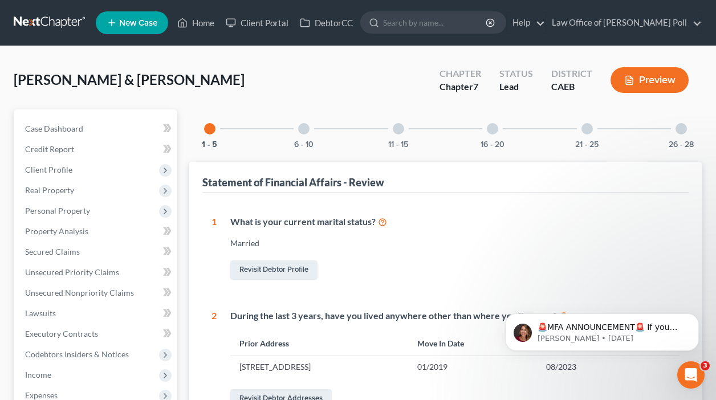
click at [497, 127] on div at bounding box center [492, 128] width 11 height 11
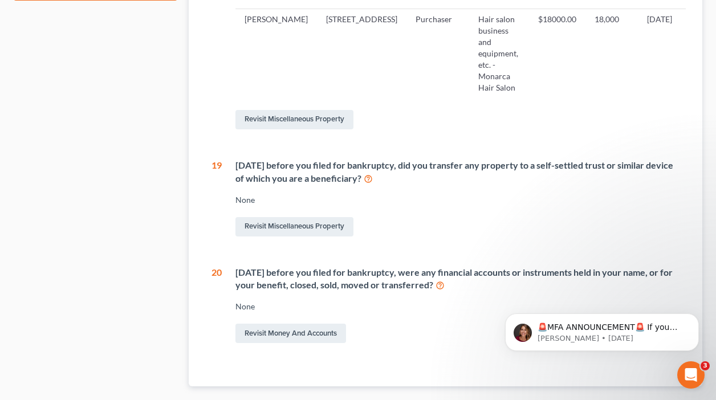
scroll to position [583, 0]
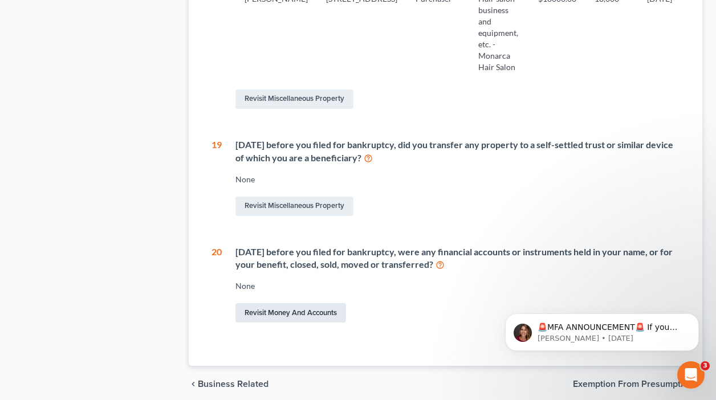
click at [286, 303] on link "Revisit Money and Accounts" at bounding box center [291, 312] width 111 height 19
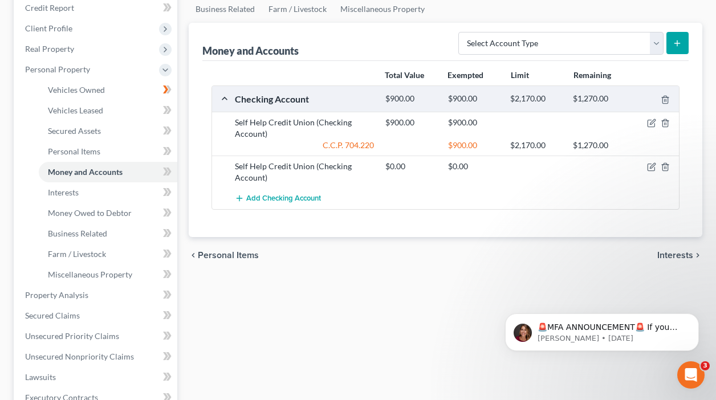
scroll to position [168, 0]
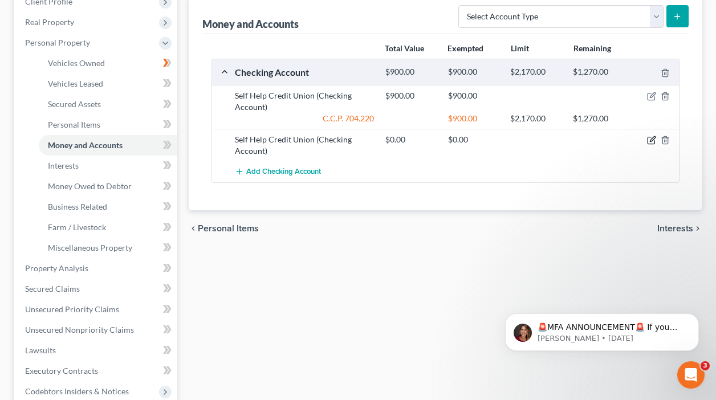
click at [649, 141] on icon "button" at bounding box center [651, 140] width 9 height 9
select select "4"
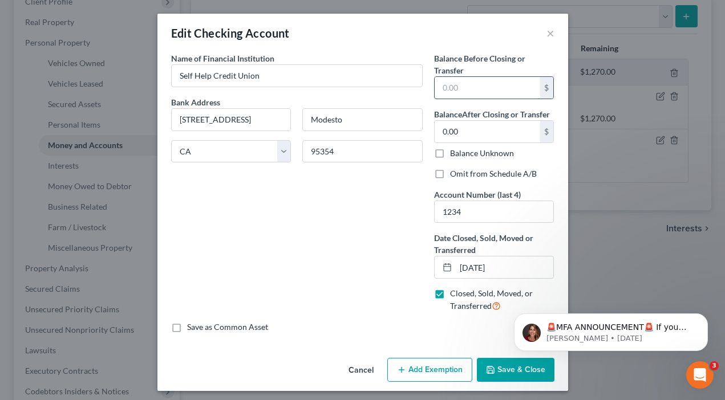
click at [443, 87] on input "text" at bounding box center [488, 88] width 106 height 22
click at [482, 87] on input "0.00" at bounding box center [488, 88] width 106 height 22
type input "0.00"
click at [546, 31] on button "×" at bounding box center [550, 33] width 8 height 14
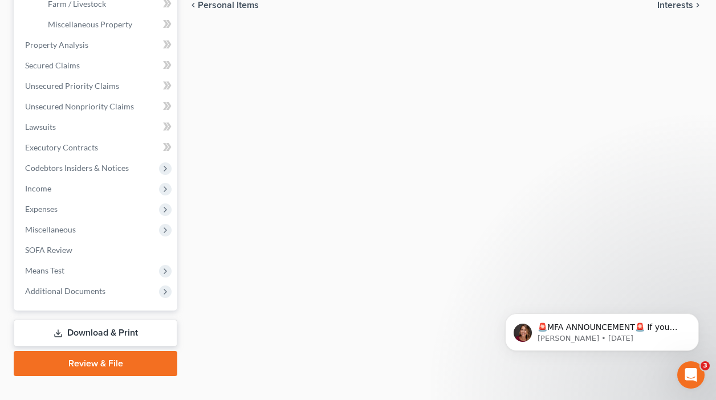
scroll to position [411, 0]
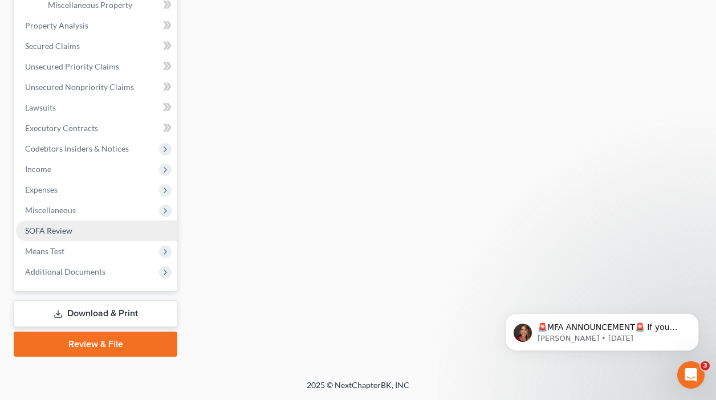
click at [47, 230] on span "SOFA Review" at bounding box center [48, 231] width 47 height 10
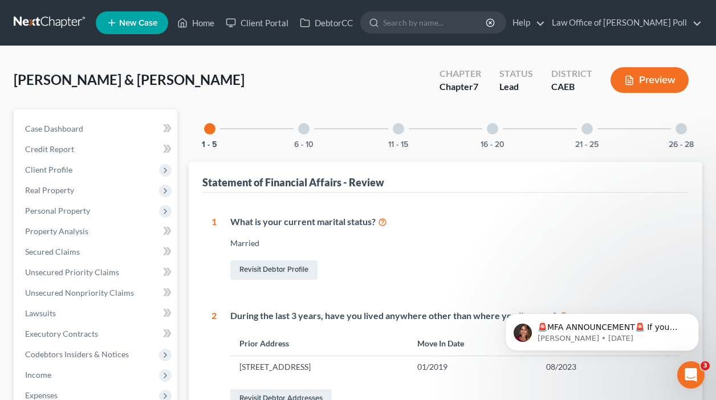
click at [485, 125] on div "16 - 20" at bounding box center [492, 129] width 39 height 39
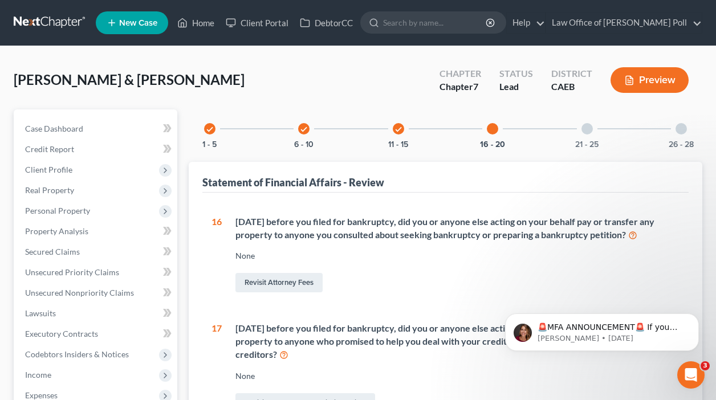
click at [485, 126] on div "16 - 20" at bounding box center [492, 129] width 39 height 39
click at [585, 129] on div at bounding box center [587, 128] width 11 height 11
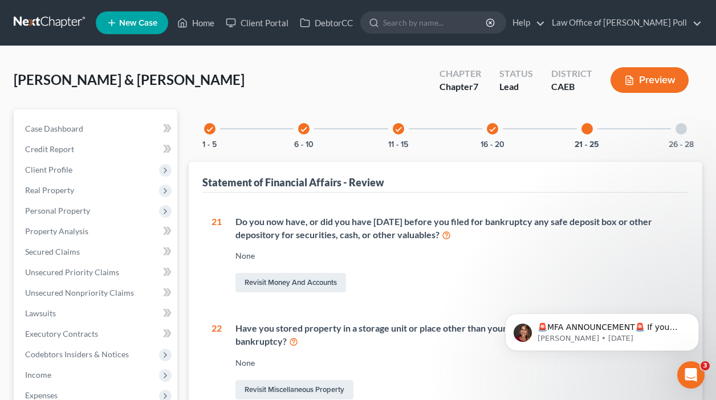
click at [682, 128] on div at bounding box center [681, 128] width 11 height 11
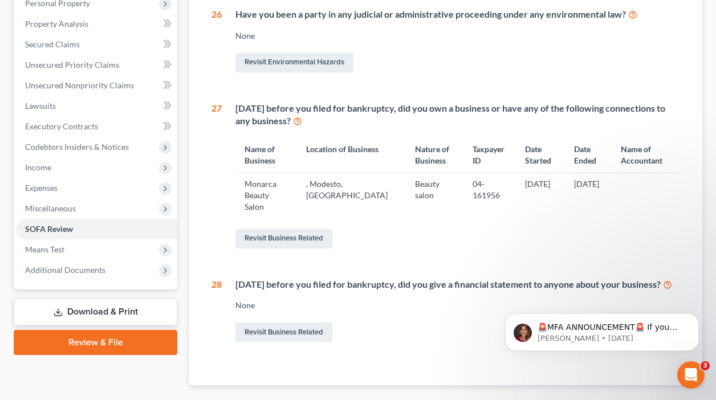
scroll to position [165, 0]
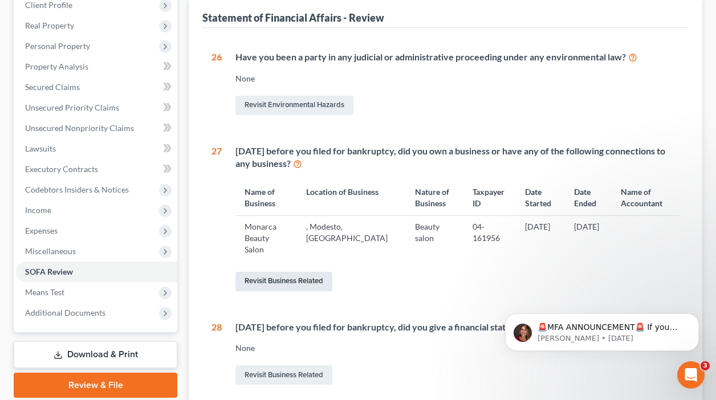
click at [274, 273] on link "Revisit Business Related" at bounding box center [284, 281] width 97 height 19
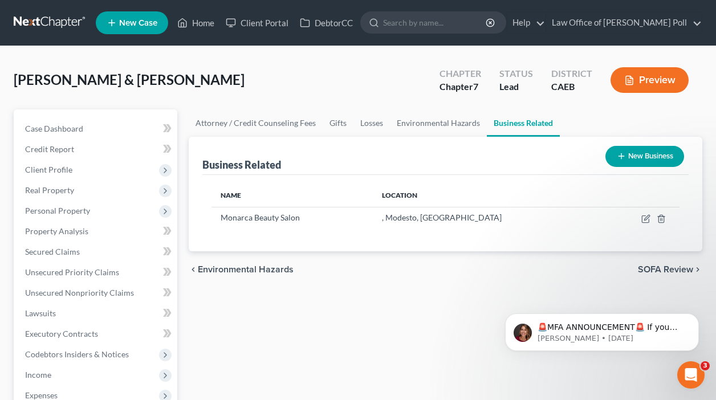
scroll to position [19, 0]
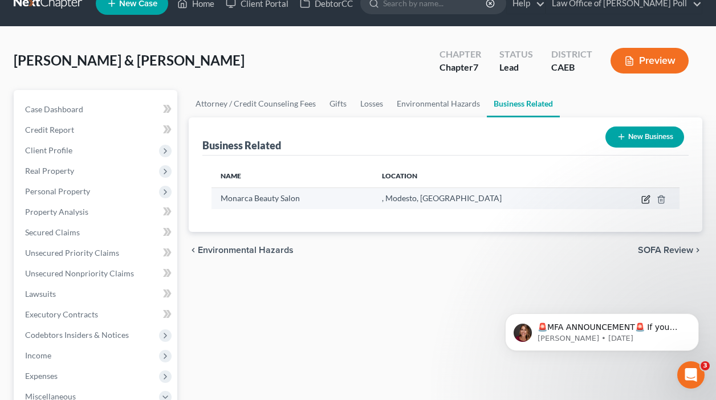
click at [642, 201] on icon "button" at bounding box center [645, 200] width 7 height 7
select select "sole_proprietor"
select select "4"
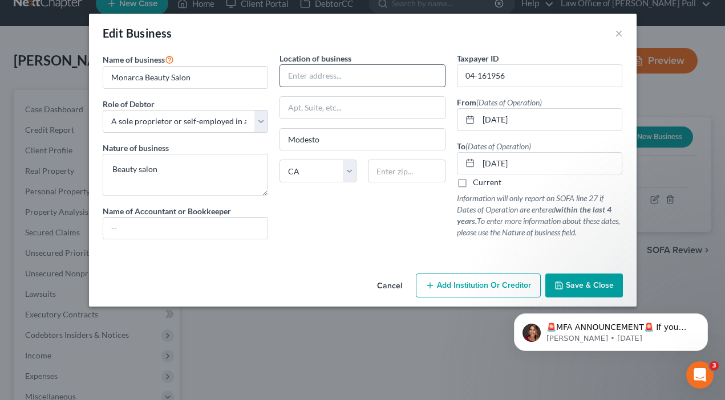
click at [310, 73] on input "text" at bounding box center [362, 76] width 165 height 22
click at [595, 285] on span "Save & Close" at bounding box center [590, 286] width 48 height 10
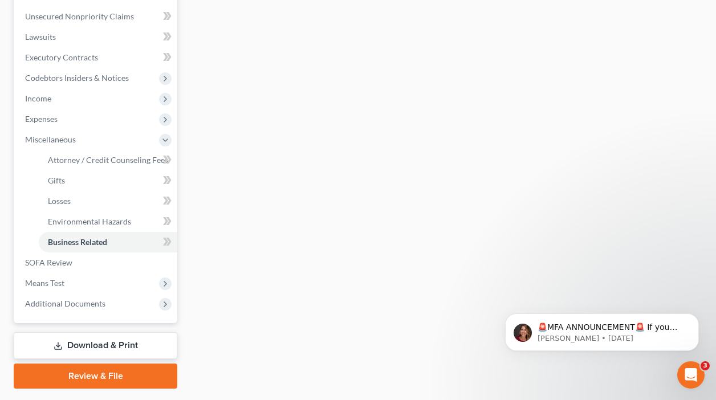
scroll to position [309, 0]
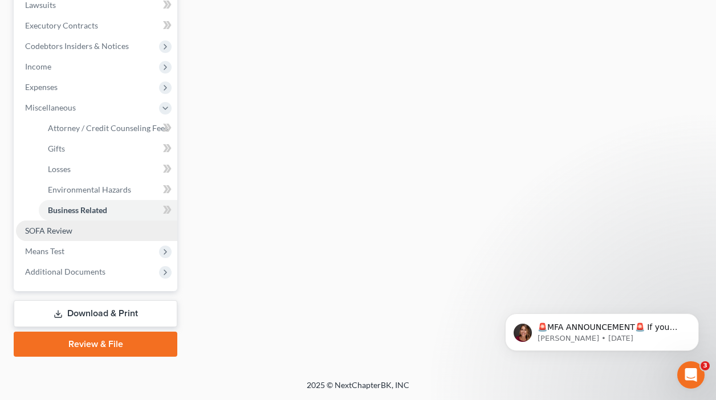
click at [42, 229] on span "SOFA Review" at bounding box center [48, 231] width 47 height 10
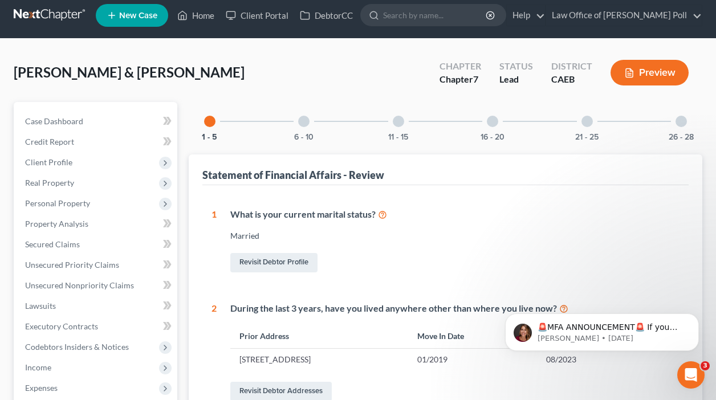
scroll to position [6, 0]
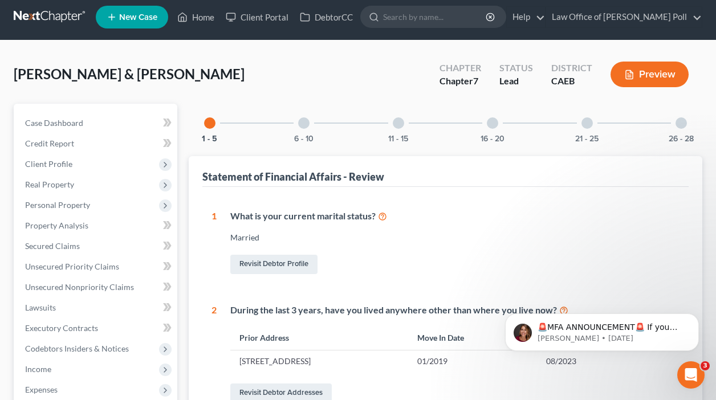
click at [302, 124] on div at bounding box center [303, 122] width 11 height 11
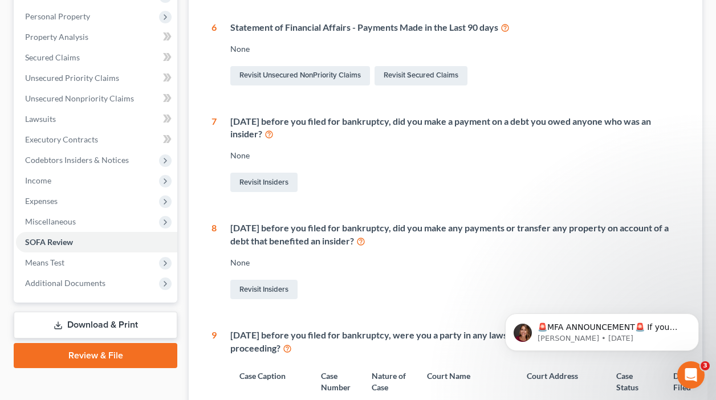
scroll to position [90, 0]
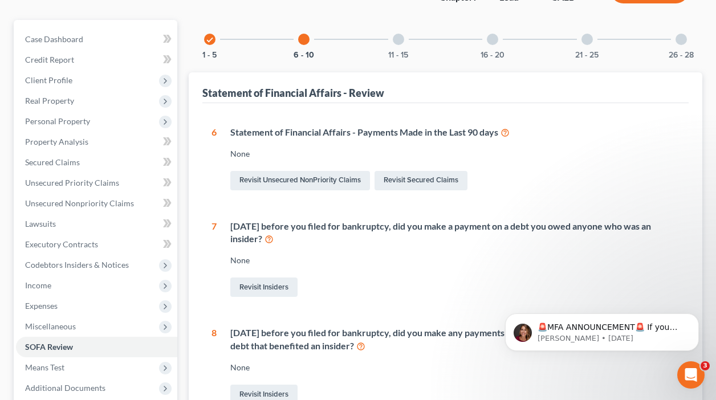
click at [398, 43] on div at bounding box center [398, 39] width 11 height 11
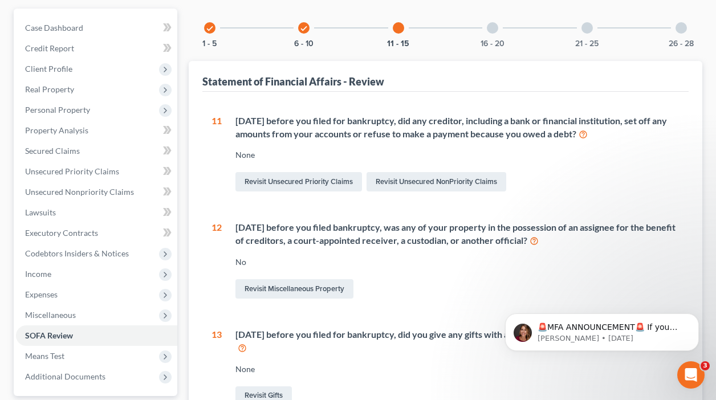
scroll to position [68, 0]
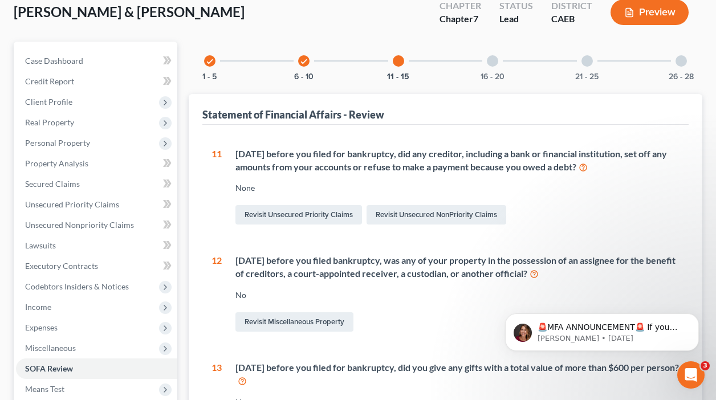
drag, startPoint x: 490, startPoint y: 62, endPoint x: 627, endPoint y: 54, distance: 136.5
click at [490, 61] on div at bounding box center [492, 60] width 11 height 11
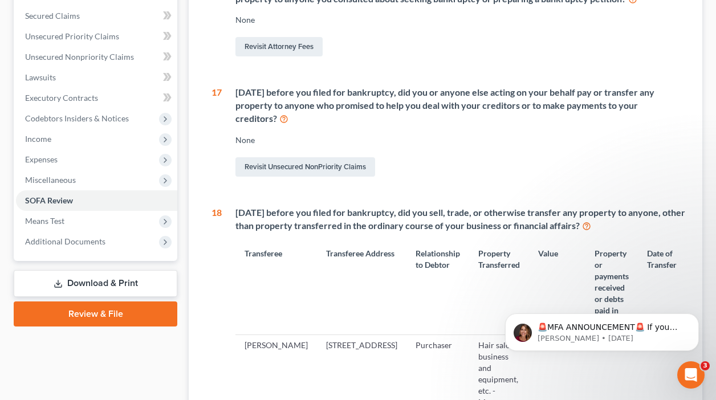
scroll to position [0, 0]
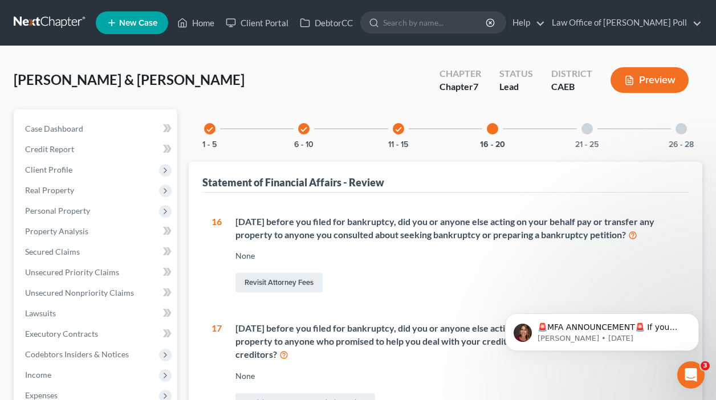
click at [679, 126] on div at bounding box center [681, 128] width 11 height 11
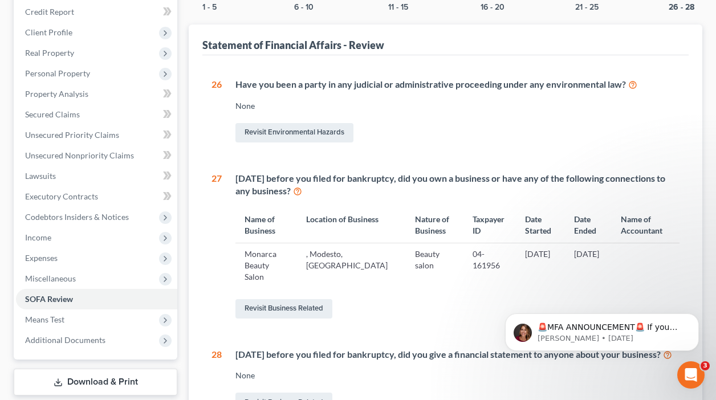
scroll to position [167, 0]
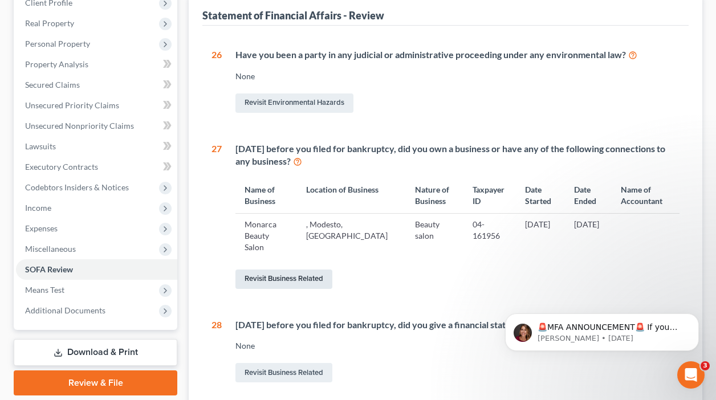
click at [302, 270] on link "Revisit Business Related" at bounding box center [284, 279] width 97 height 19
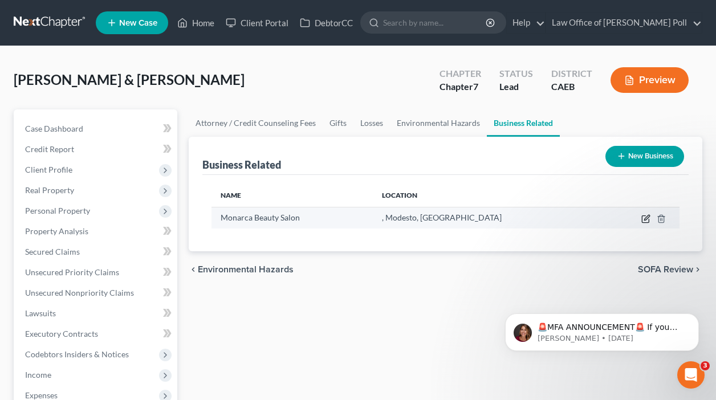
click at [644, 219] on icon "button" at bounding box center [646, 218] width 9 height 9
select select "sole_proprietor"
select select "4"
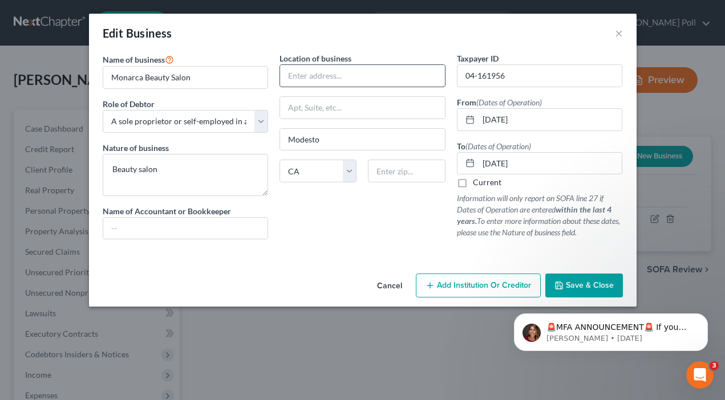
click at [317, 76] on input "text" at bounding box center [362, 76] width 165 height 22
type input "[STREET_ADDRESS]"
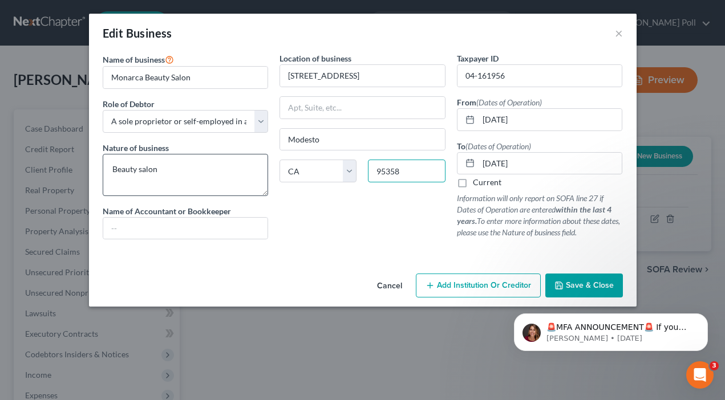
type input "95358"
click at [201, 170] on textarea "Beauty salon" at bounding box center [186, 175] width 166 height 42
click at [579, 285] on span "Save & Close" at bounding box center [590, 286] width 48 height 10
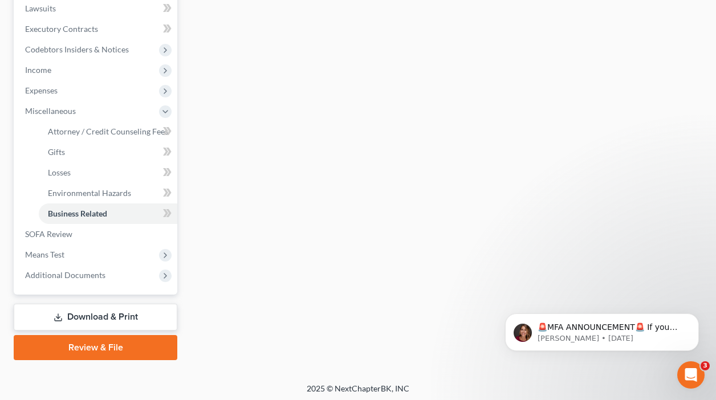
scroll to position [309, 0]
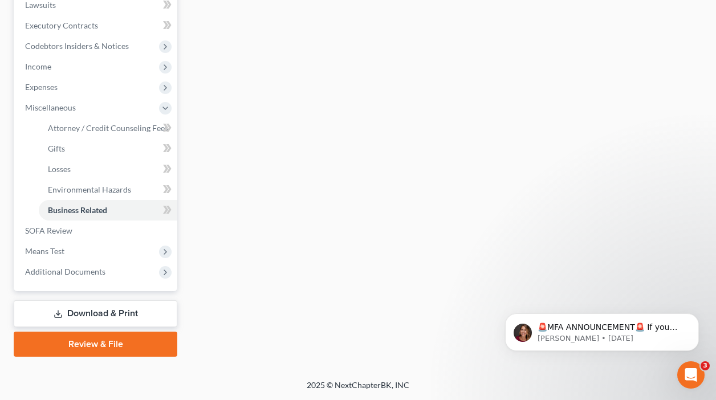
drag, startPoint x: 721, startPoint y: 113, endPoint x: 90, endPoint y: 1, distance: 641.7
drag, startPoint x: 50, startPoint y: 233, endPoint x: 117, endPoint y: 220, distance: 68.5
click at [51, 233] on span "SOFA Review" at bounding box center [48, 231] width 47 height 10
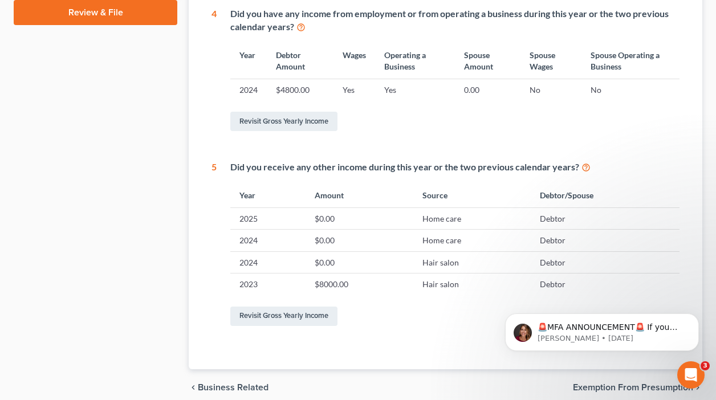
scroll to position [550, 0]
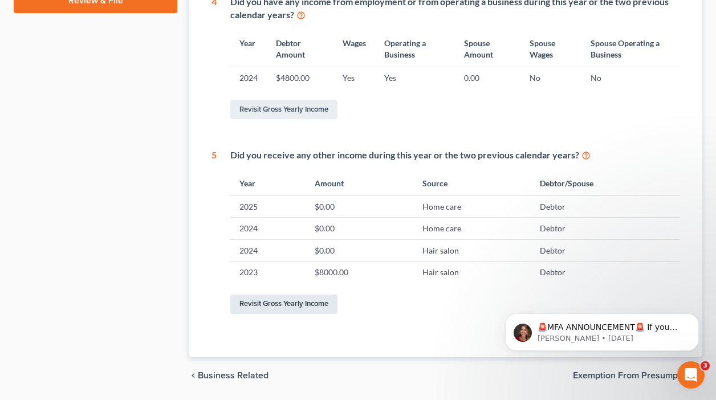
click at [270, 307] on link "Revisit Gross Yearly Income" at bounding box center [283, 304] width 107 height 19
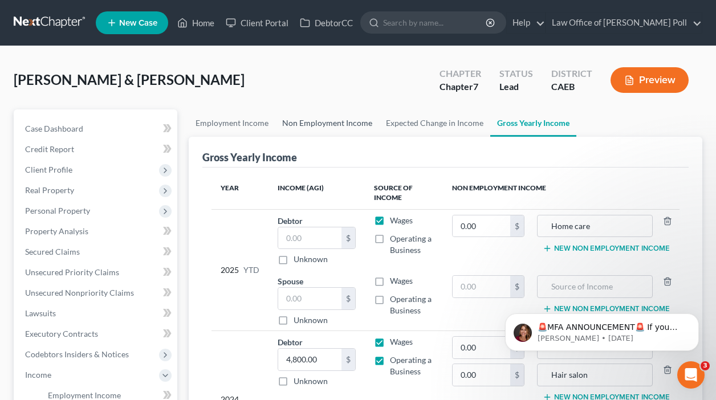
click at [330, 123] on link "Non Employment Income" at bounding box center [327, 123] width 104 height 27
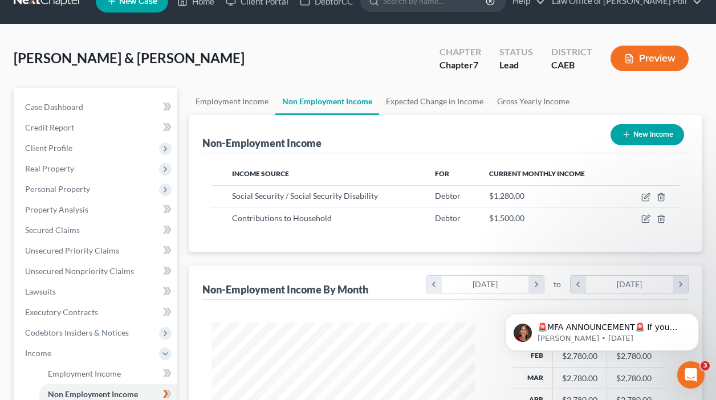
scroll to position [21, 0]
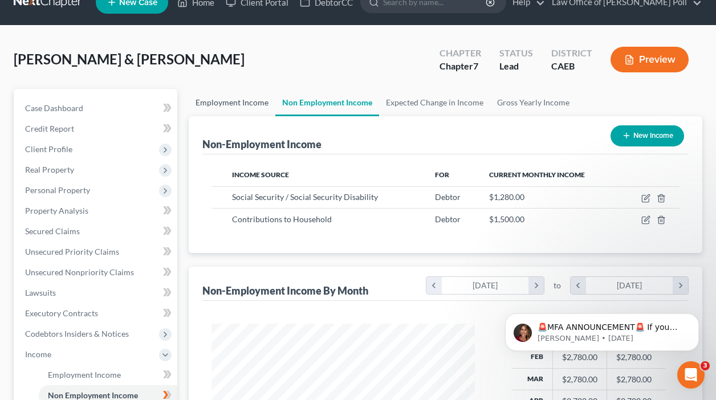
click at [215, 101] on link "Employment Income" at bounding box center [232, 102] width 87 height 27
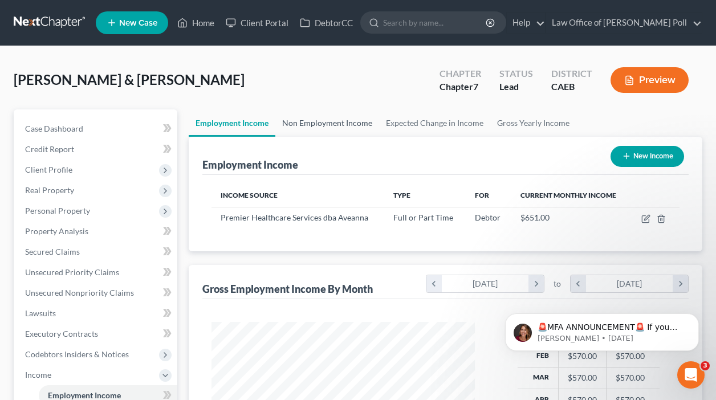
click at [302, 124] on link "Non Employment Income" at bounding box center [327, 123] width 104 height 27
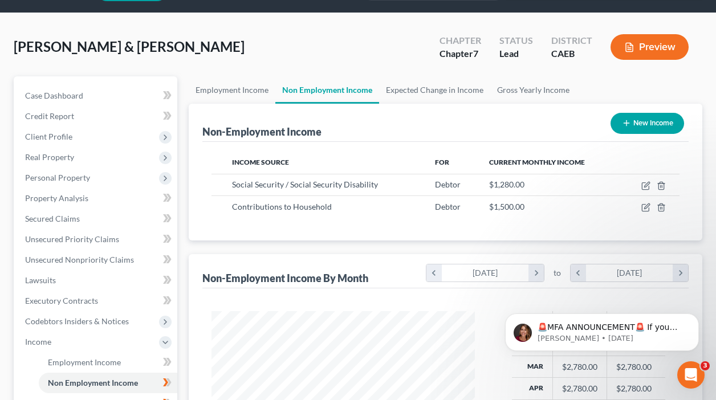
scroll to position [26, 0]
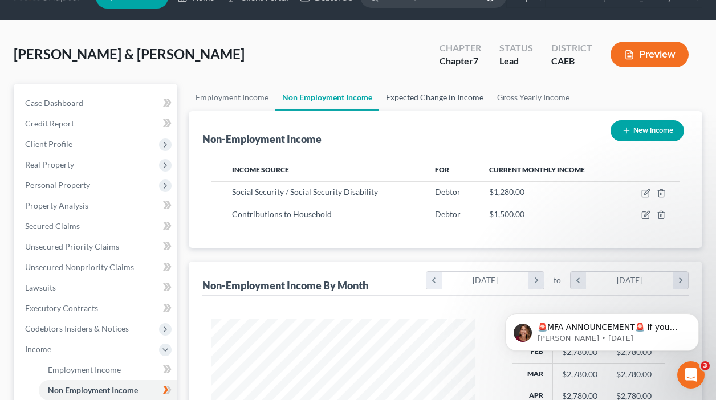
click at [430, 98] on link "Expected Change in Income" at bounding box center [434, 97] width 111 height 27
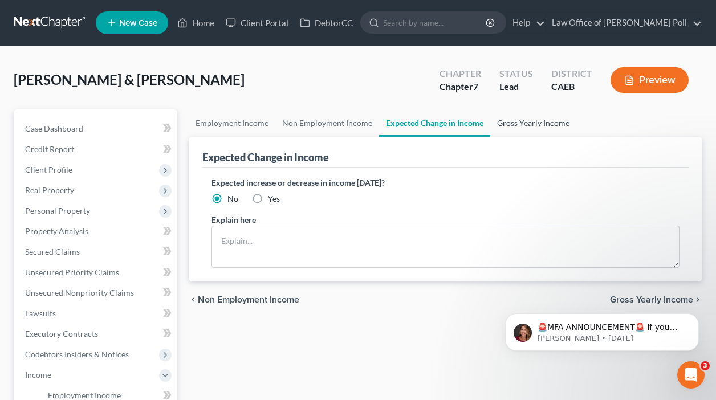
click at [538, 124] on link "Gross Yearly Income" at bounding box center [533, 123] width 86 height 27
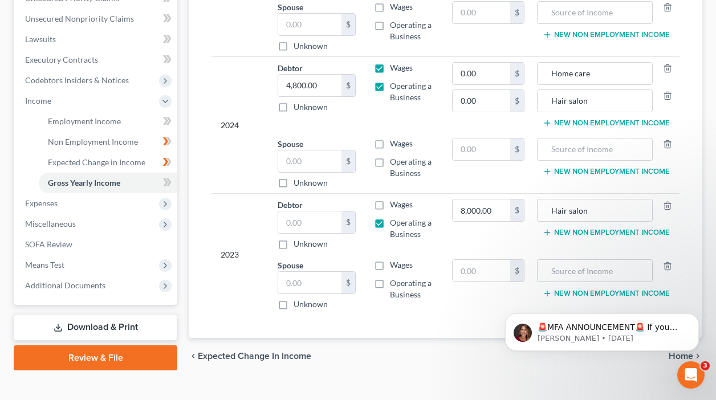
scroll to position [285, 0]
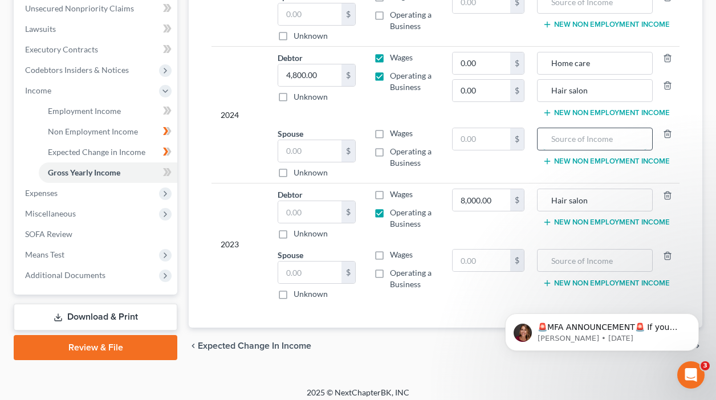
click at [566, 140] on input "text" at bounding box center [596, 139] width 104 height 22
click at [566, 160] on button "New Non Employment Income" at bounding box center [606, 161] width 127 height 9
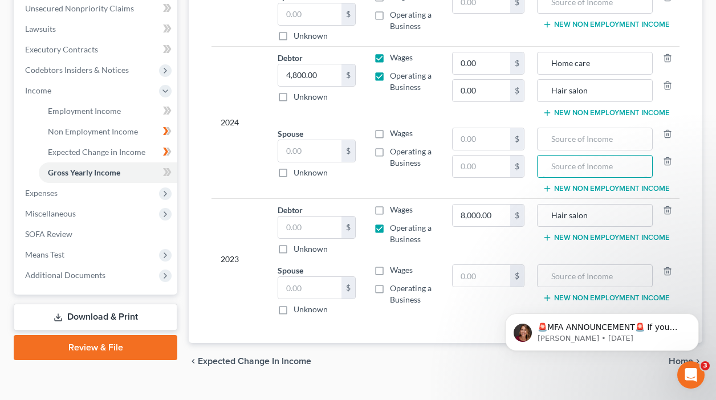
click at [566, 160] on input "text" at bounding box center [596, 167] width 104 height 22
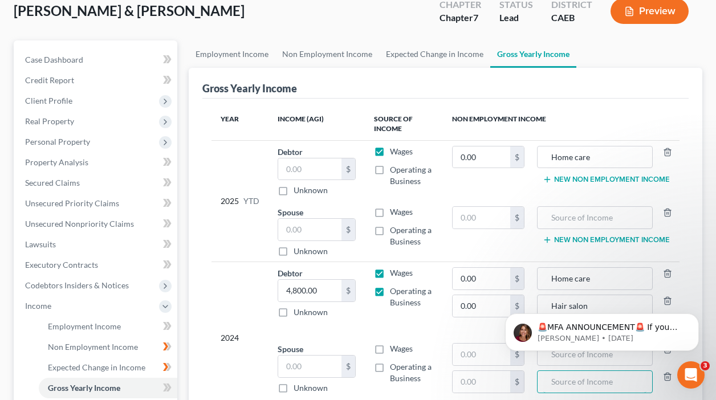
scroll to position [41, 0]
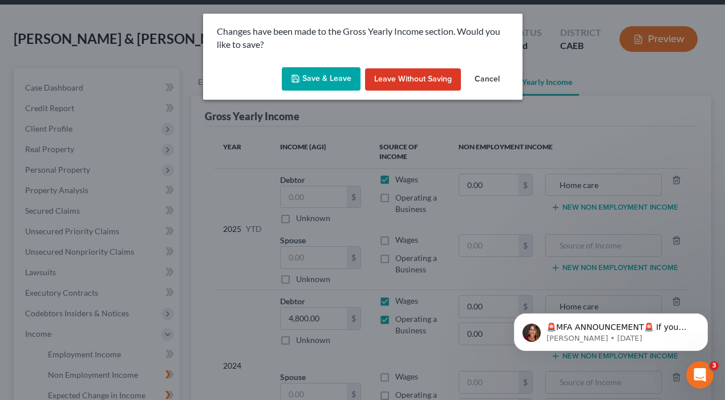
click at [338, 79] on button "Save & Leave" at bounding box center [321, 79] width 79 height 24
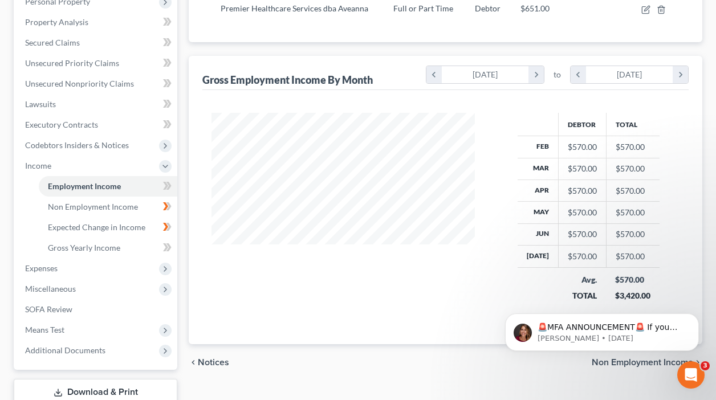
scroll to position [270, 0]
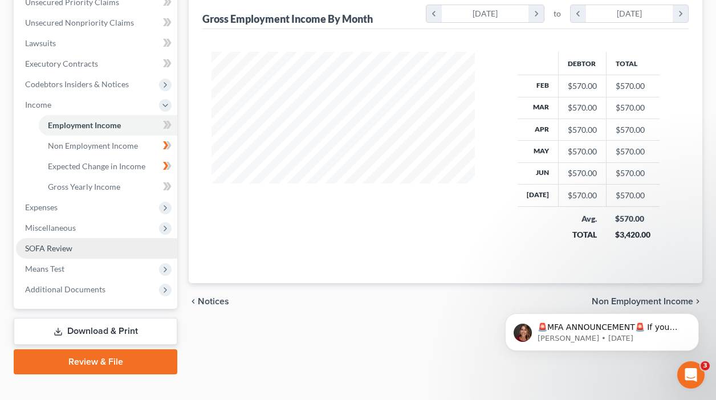
click at [62, 248] on span "SOFA Review" at bounding box center [48, 249] width 47 height 10
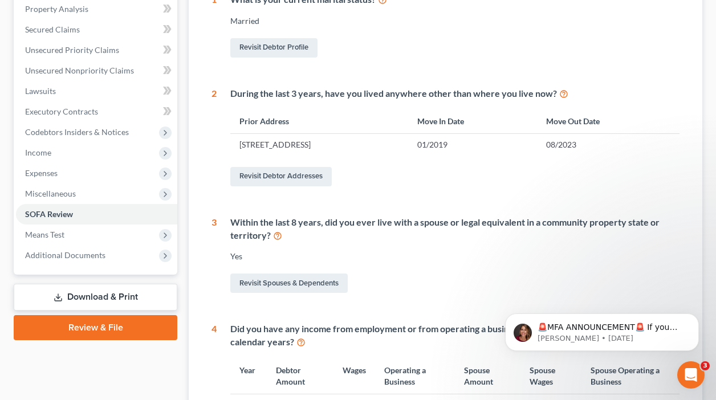
scroll to position [205, 0]
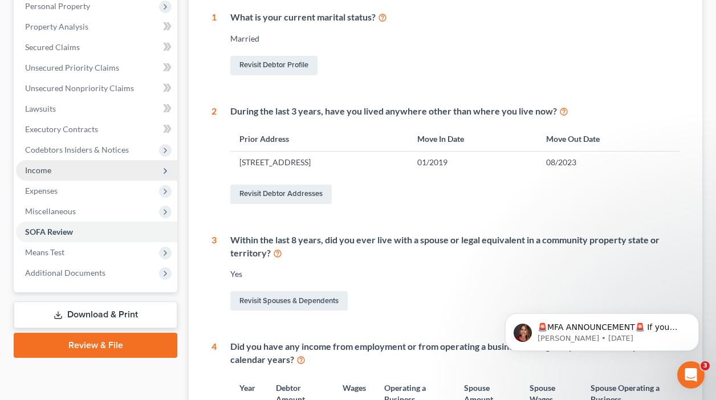
click at [159, 170] on span "Income" at bounding box center [96, 170] width 161 height 21
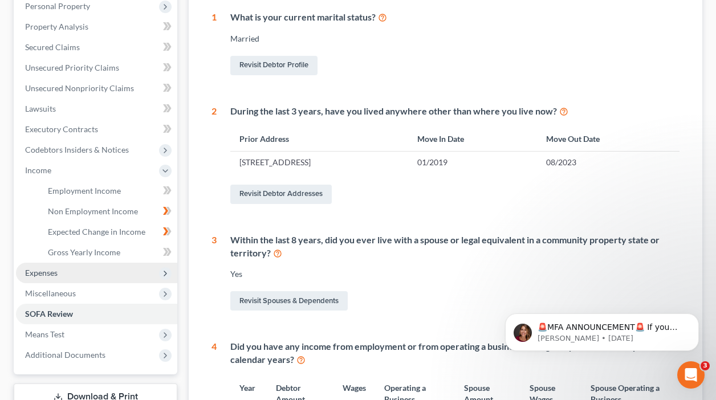
click at [63, 272] on span "Expenses" at bounding box center [96, 273] width 161 height 21
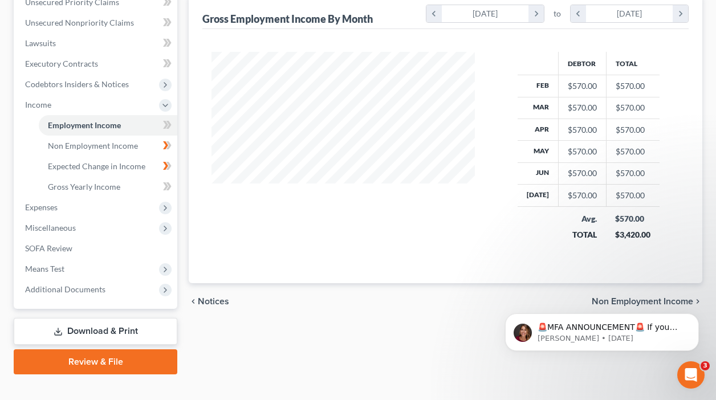
scroll to position [205, 287]
